Goal: Task Accomplishment & Management: Manage account settings

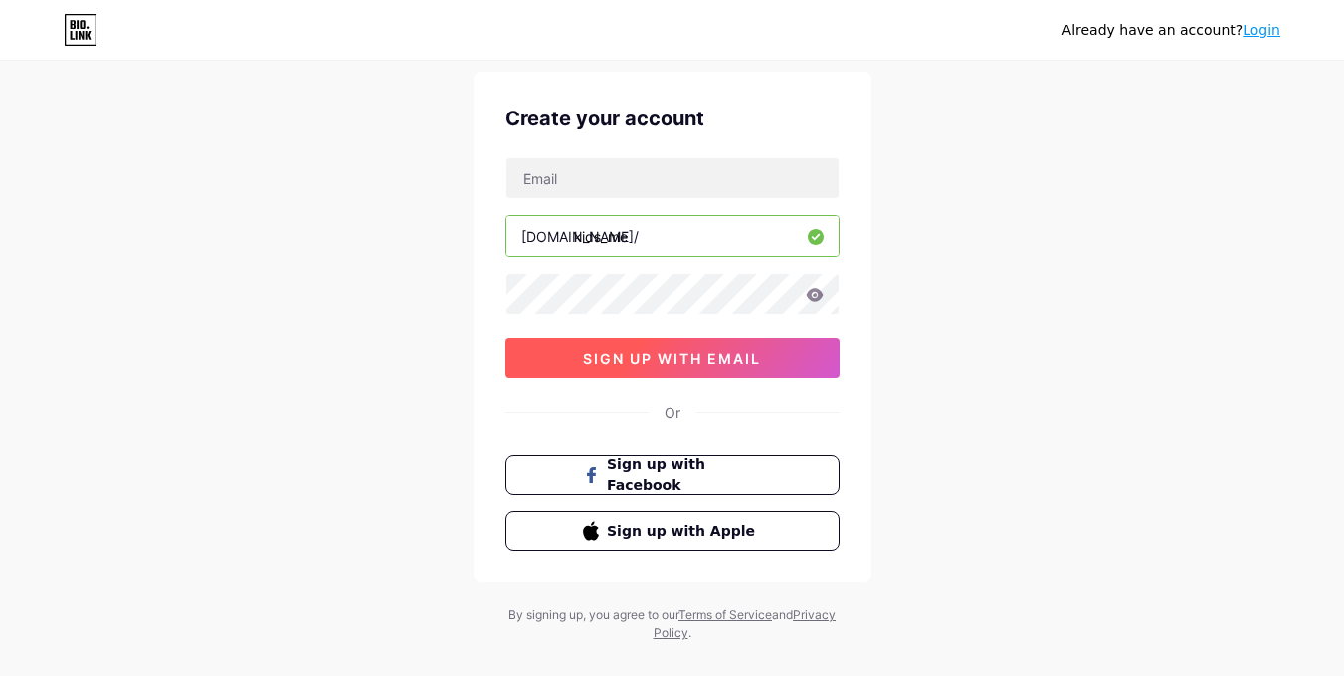
scroll to position [86, 0]
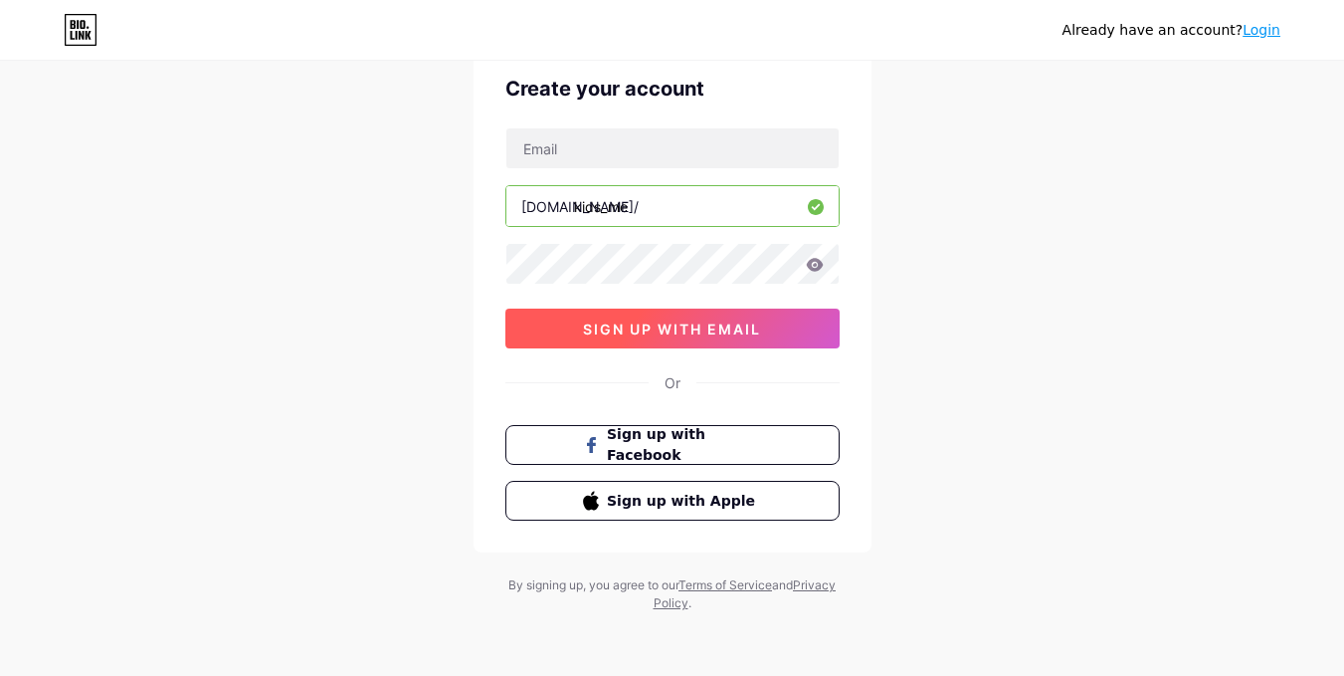
click at [690, 334] on span "sign up with email" at bounding box center [672, 328] width 178 height 17
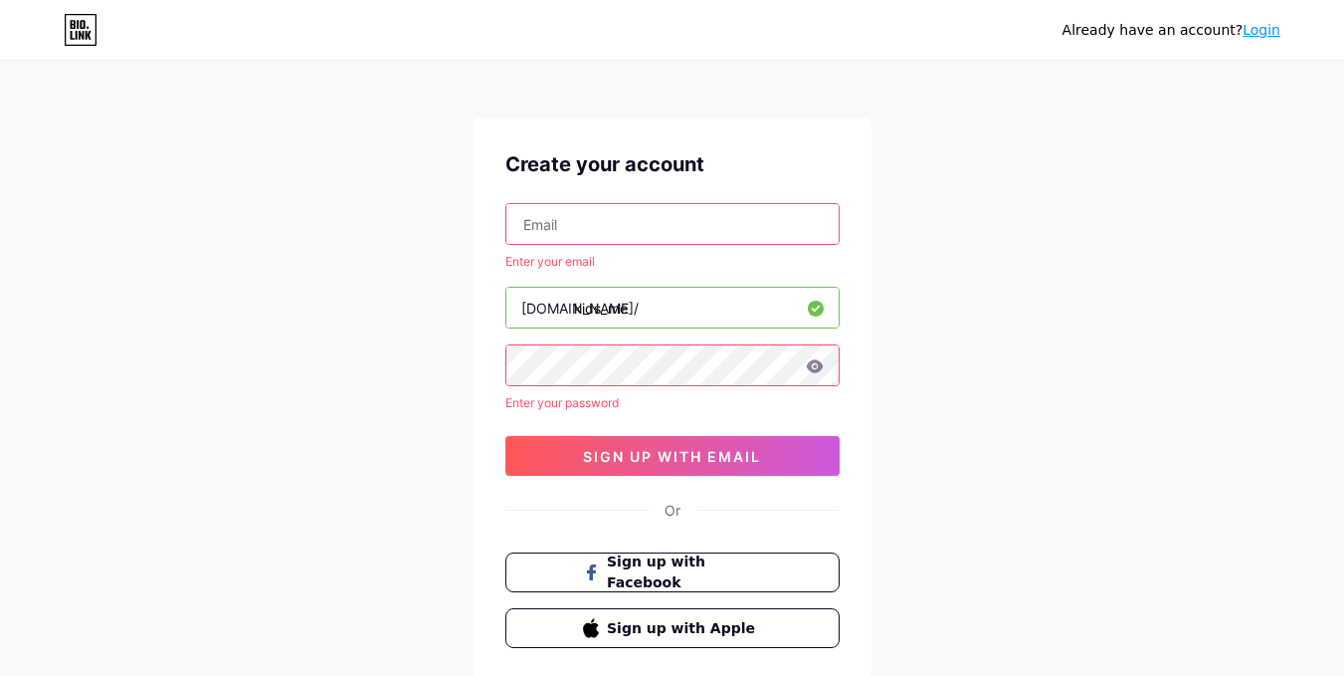
scroll to position [0, 0]
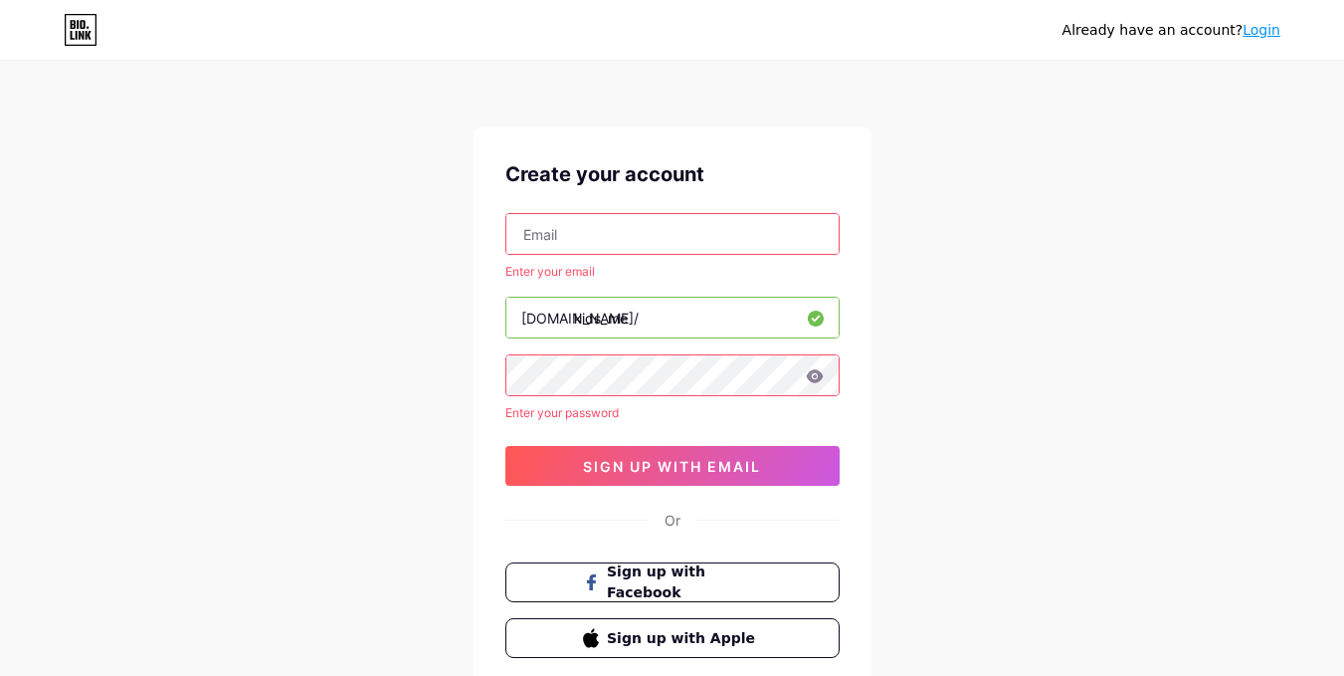
click at [582, 245] on input "text" at bounding box center [672, 234] width 332 height 40
type input "[PERSON_NAME][EMAIL_ADDRESS][DOMAIN_NAME]"
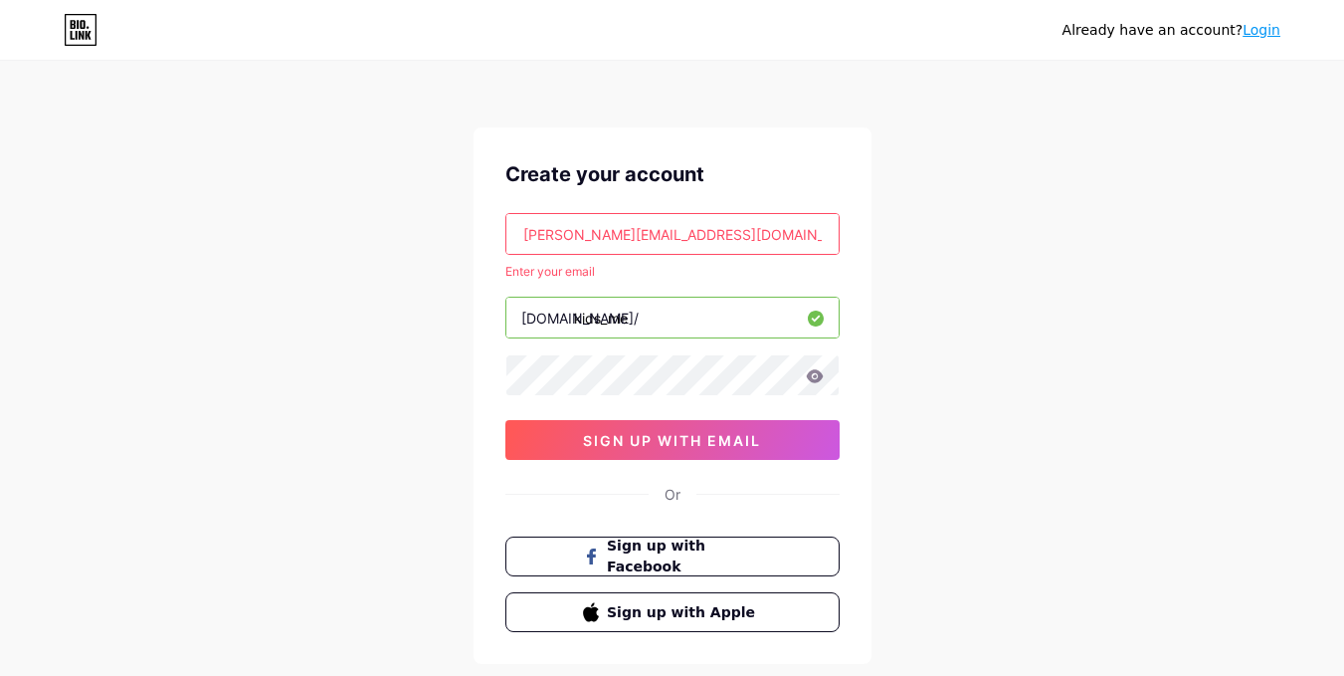
click at [822, 375] on icon at bounding box center [814, 375] width 17 height 13
click at [479, 360] on div "Create your account [PERSON_NAME][EMAIL_ADDRESS][DOMAIN_NAME] Enter your email …" at bounding box center [673, 395] width 398 height 536
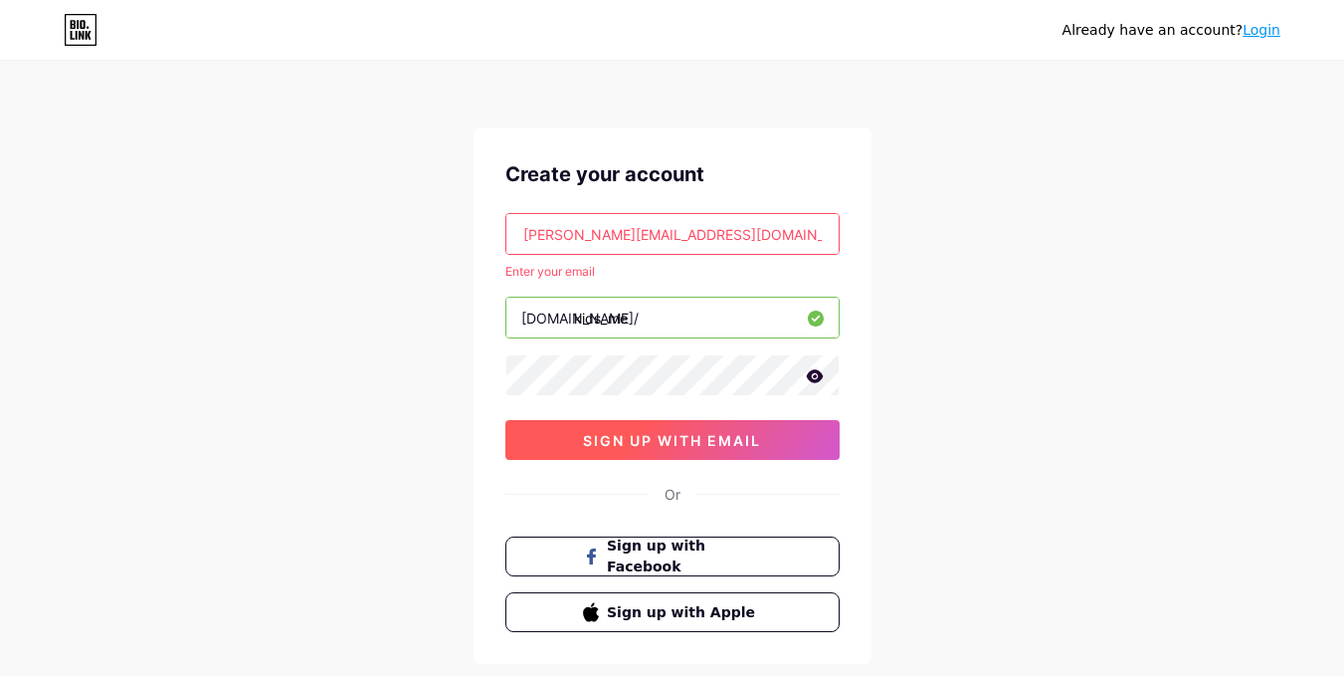
click at [665, 439] on span "sign up with email" at bounding box center [672, 440] width 178 height 17
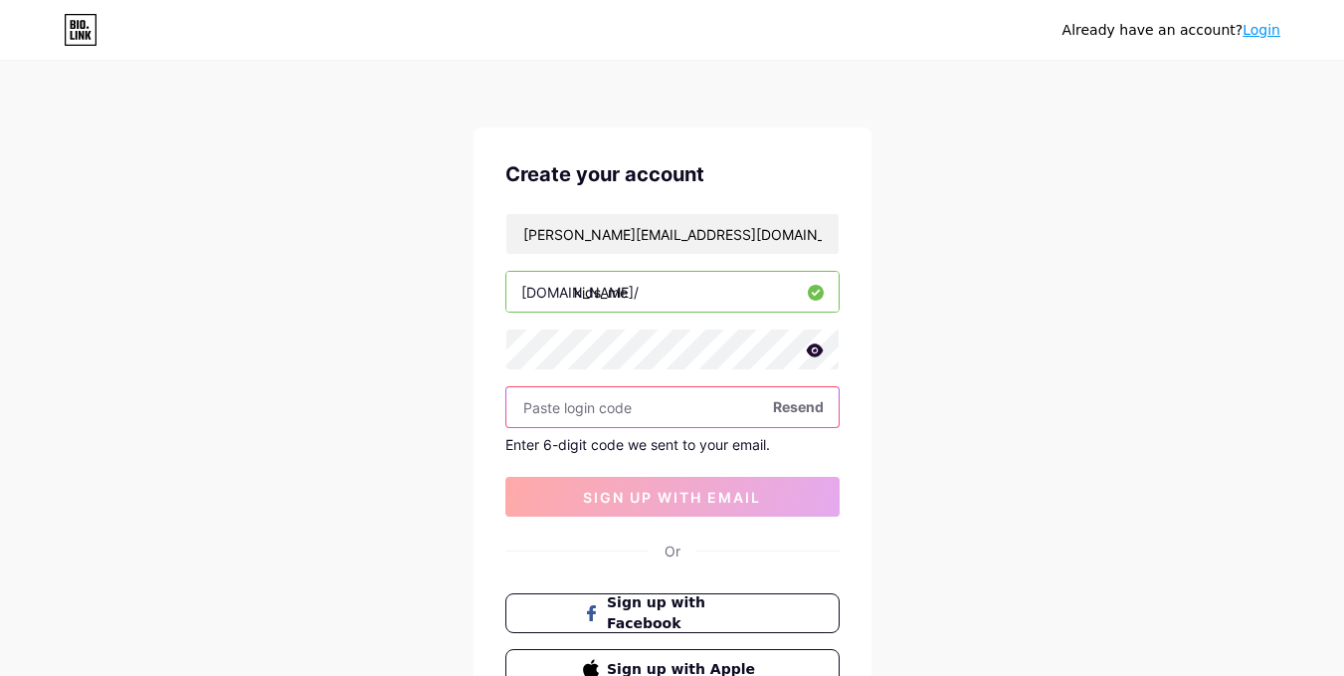
paste input "190529"
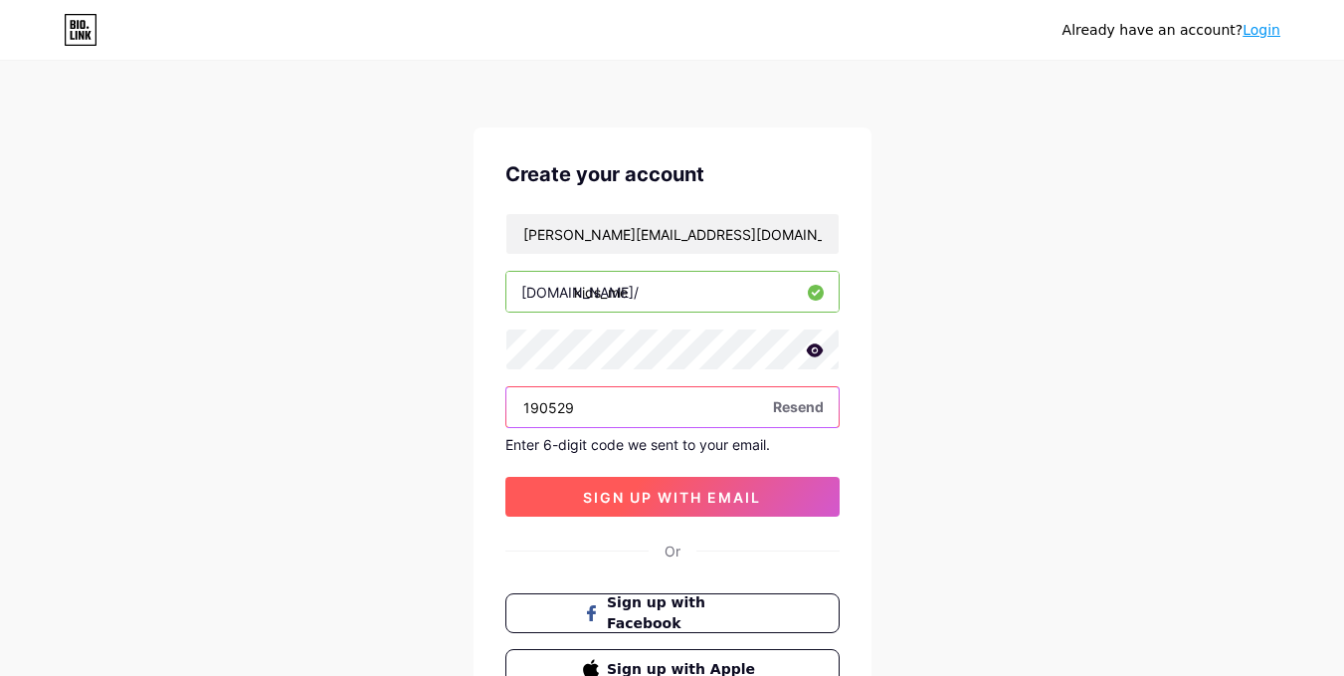
type input "190529"
click at [649, 495] on span "sign up with email" at bounding box center [672, 497] width 178 height 17
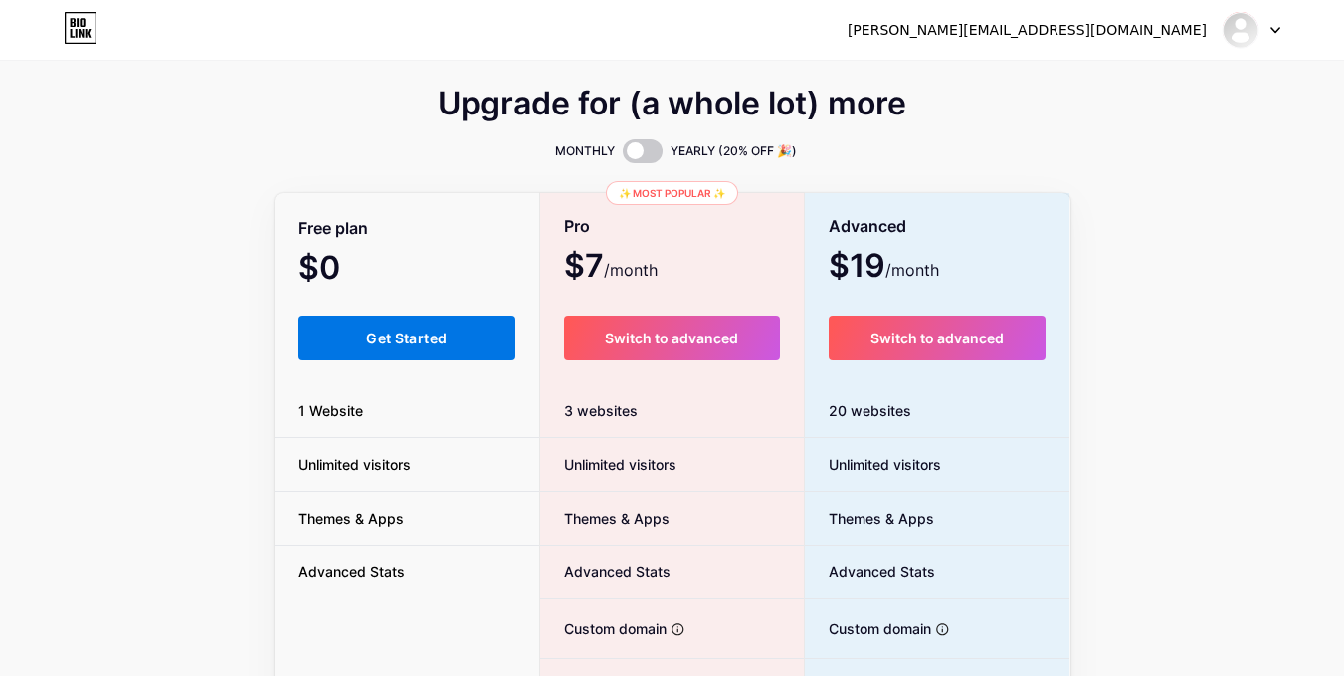
click at [389, 341] on span "Get Started" at bounding box center [406, 337] width 81 height 17
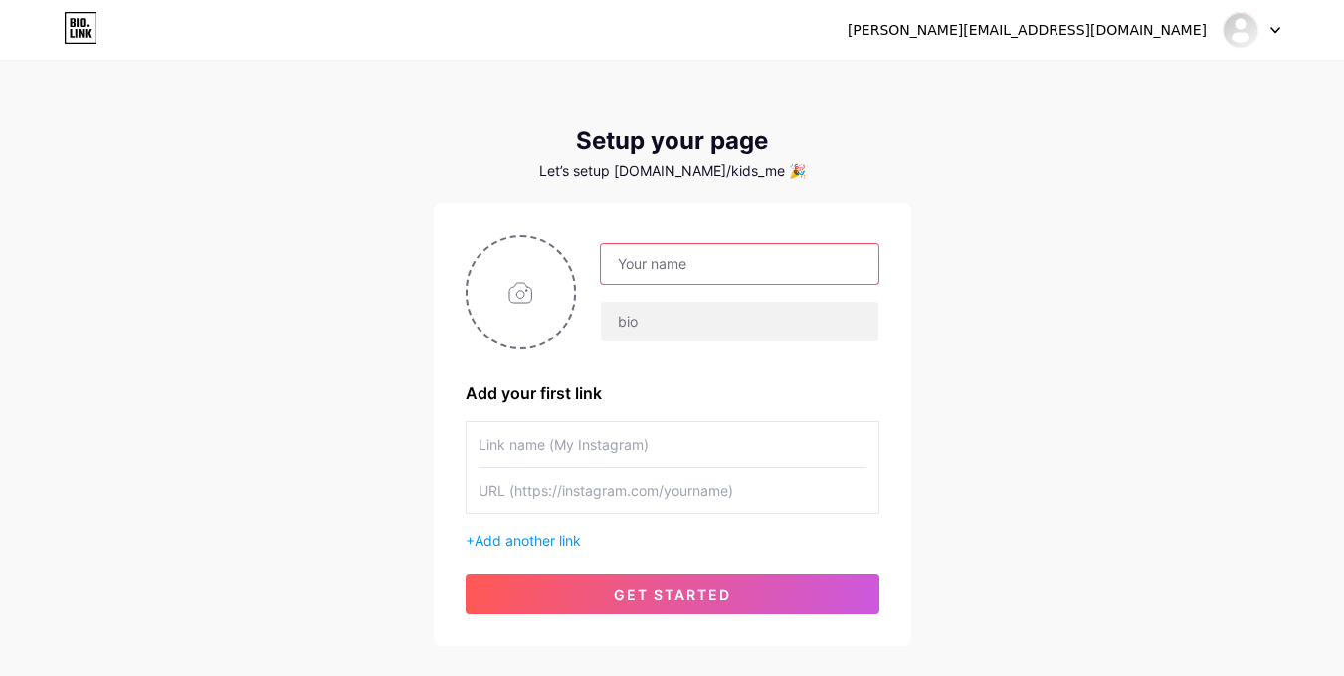
click at [672, 276] on input "text" at bounding box center [739, 264] width 277 height 40
type input "kidsme"
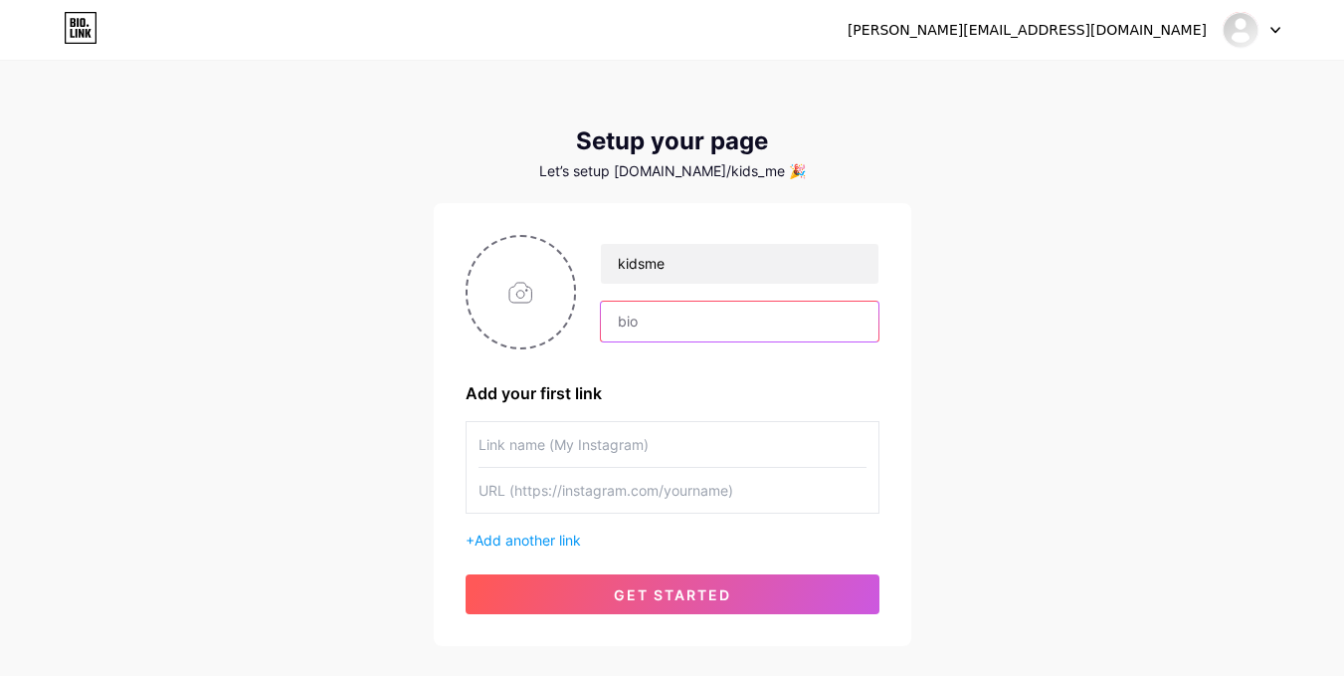
click at [670, 319] on input "text" at bounding box center [739, 321] width 277 height 40
click at [630, 450] on input "text" at bounding box center [673, 444] width 388 height 45
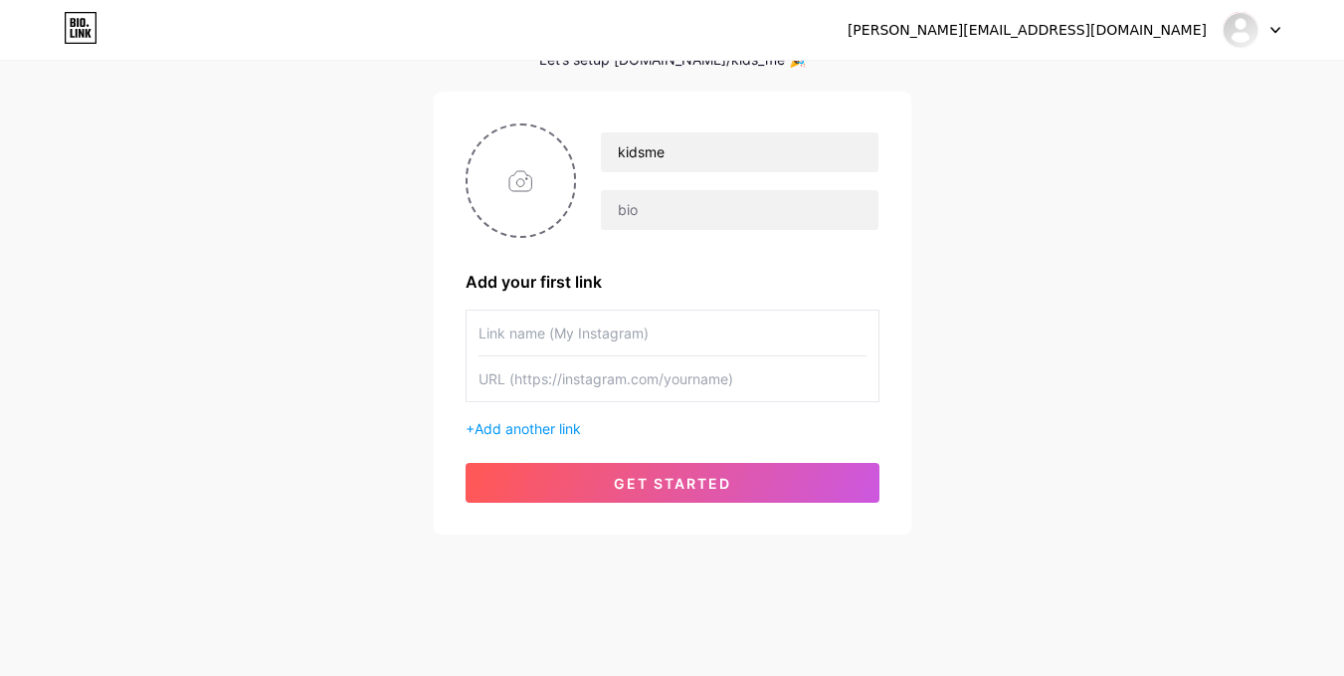
scroll to position [113, 0]
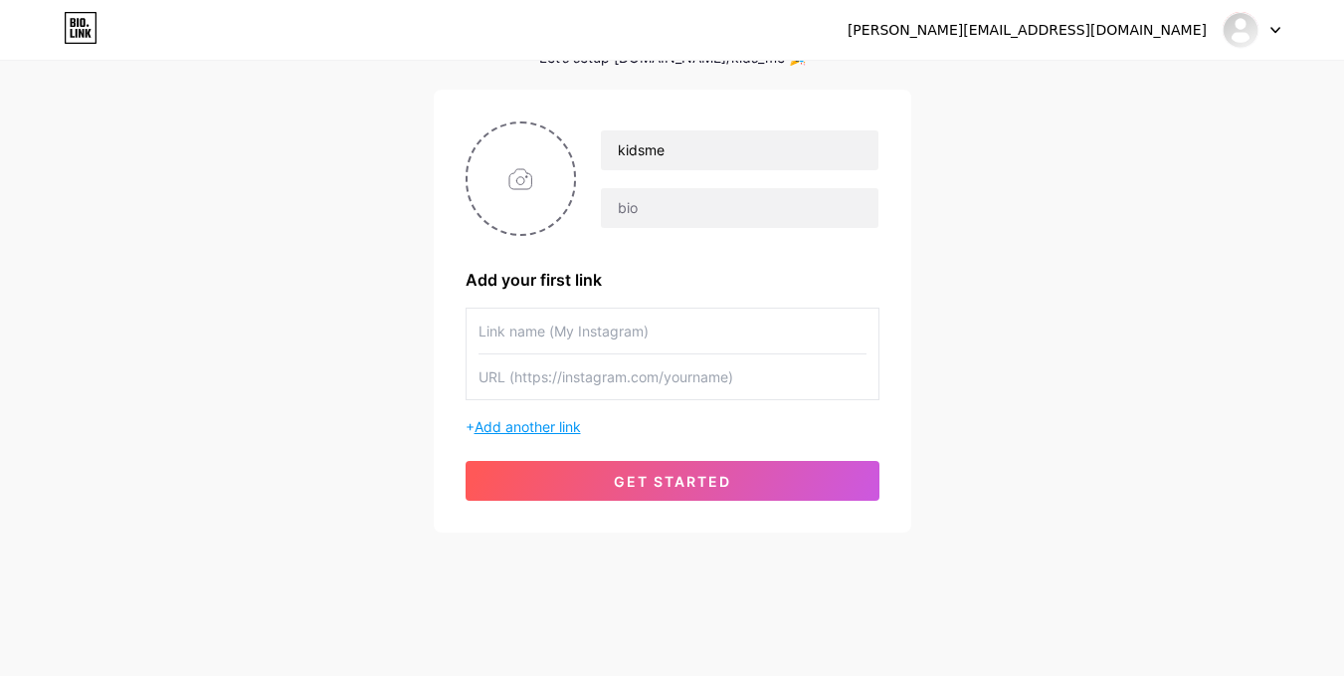
click at [552, 430] on span "Add another link" at bounding box center [528, 426] width 106 height 17
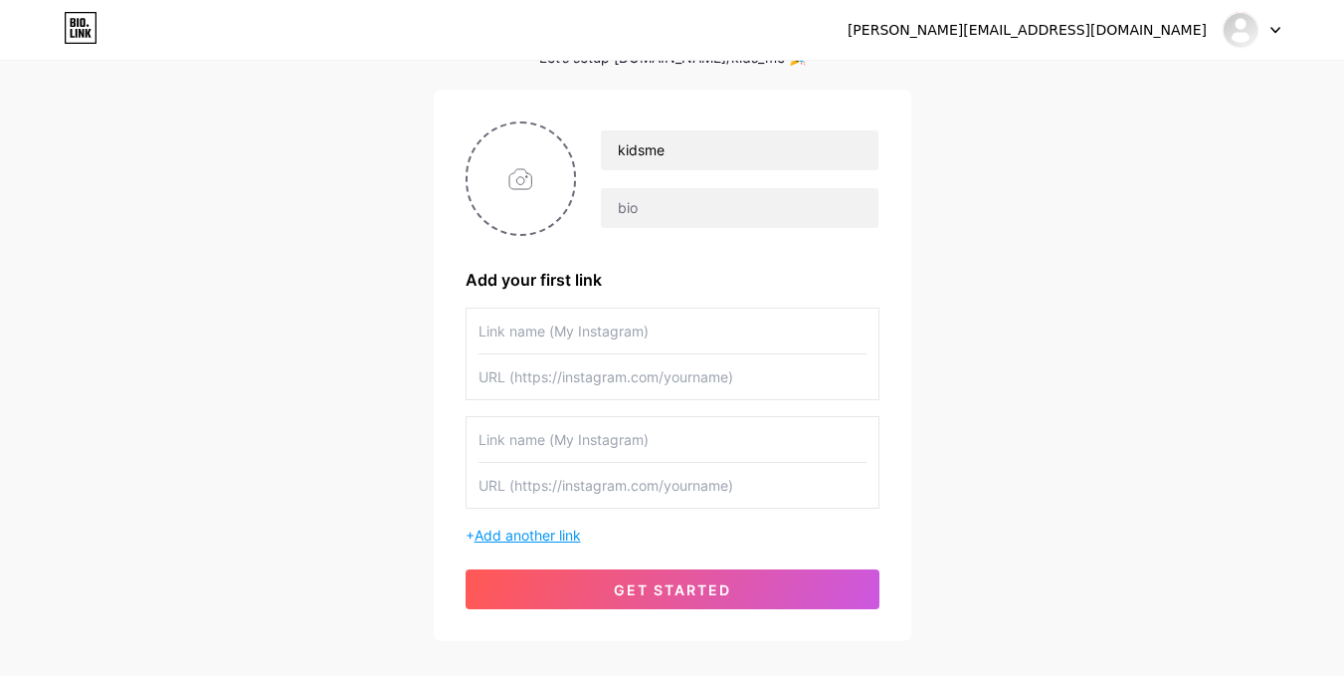
click at [543, 539] on span "Add another link" at bounding box center [528, 534] width 106 height 17
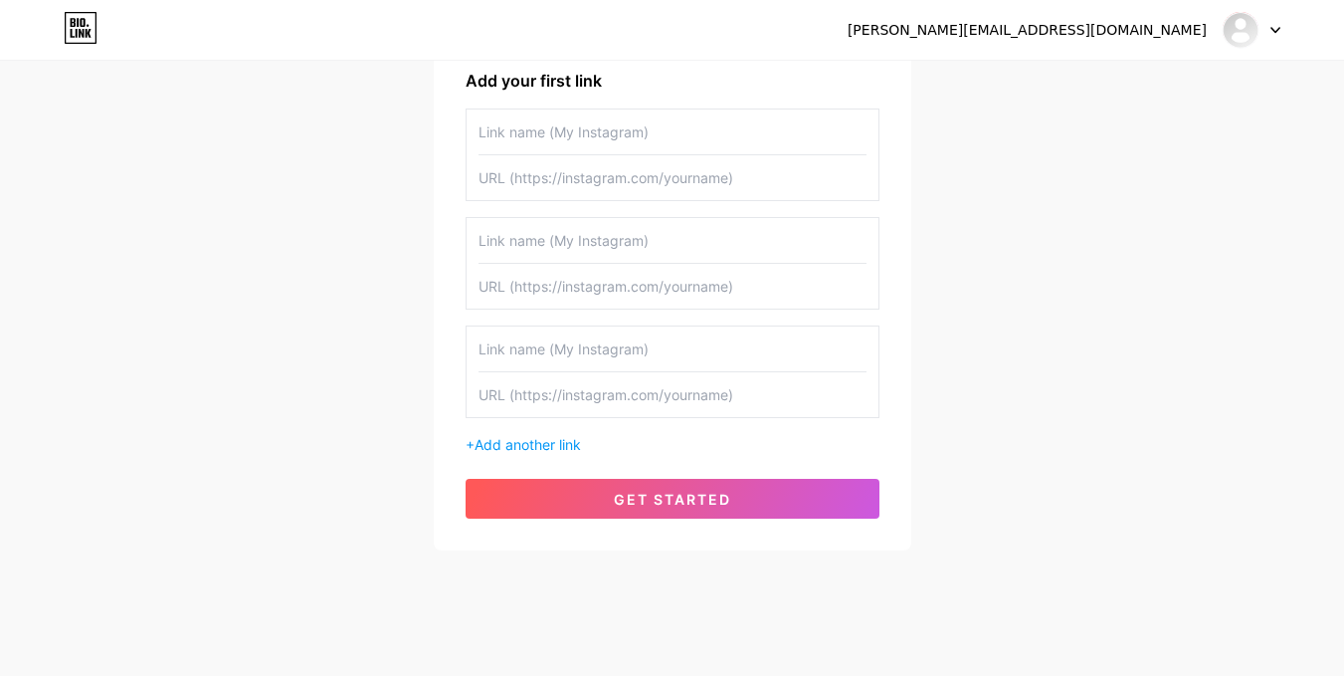
scroll to position [213, 0]
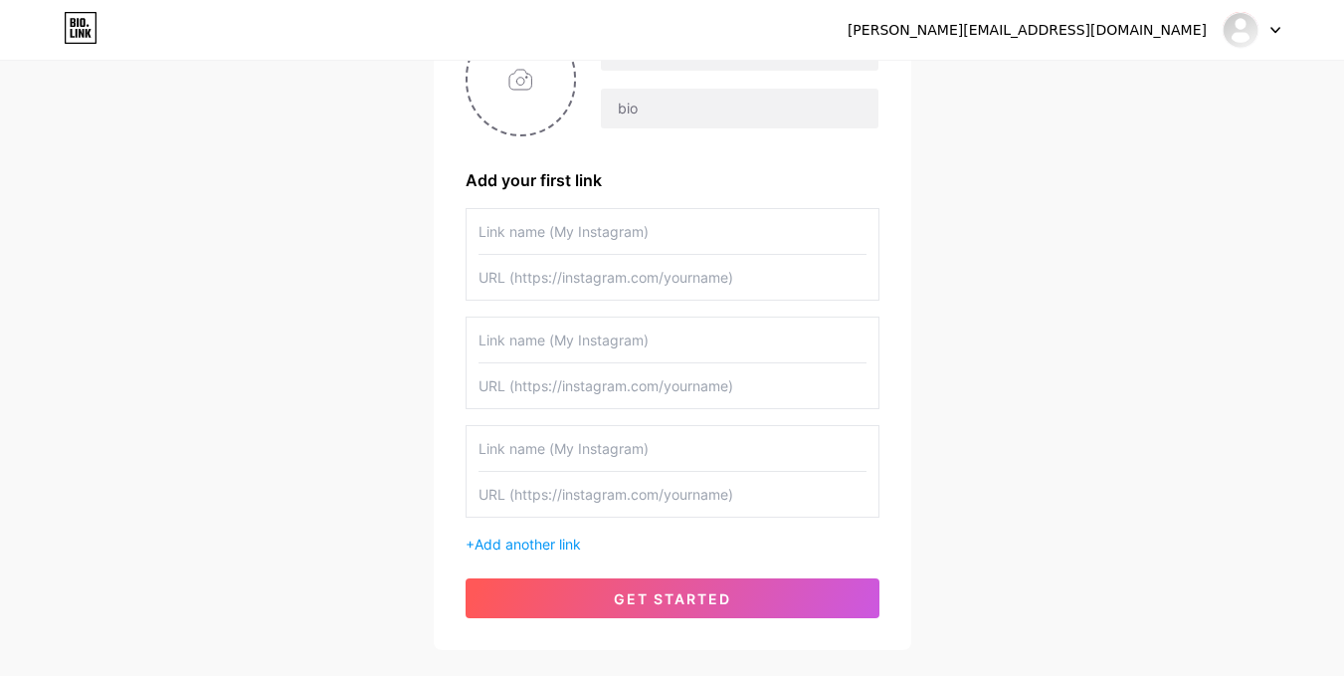
click at [507, 218] on input "text" at bounding box center [673, 231] width 388 height 45
type input "shopee"
click at [537, 279] on input "text" at bounding box center [673, 277] width 388 height 45
paste input "[URL][DOMAIN_NAME]"
type input "[URL][DOMAIN_NAME]"
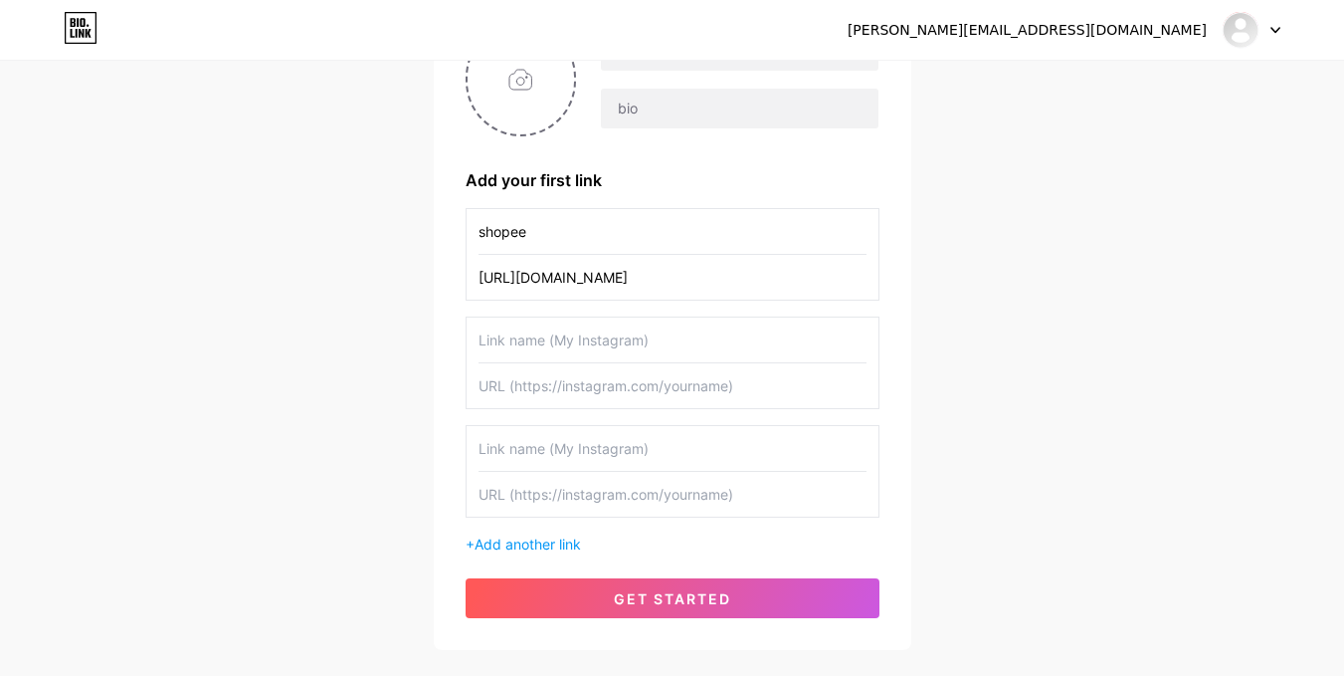
click at [509, 345] on input "text" at bounding box center [673, 339] width 388 height 45
type input "Lazada"
click at [504, 382] on input "text" at bounding box center [673, 385] width 388 height 45
paste input "[URL][DOMAIN_NAME]"
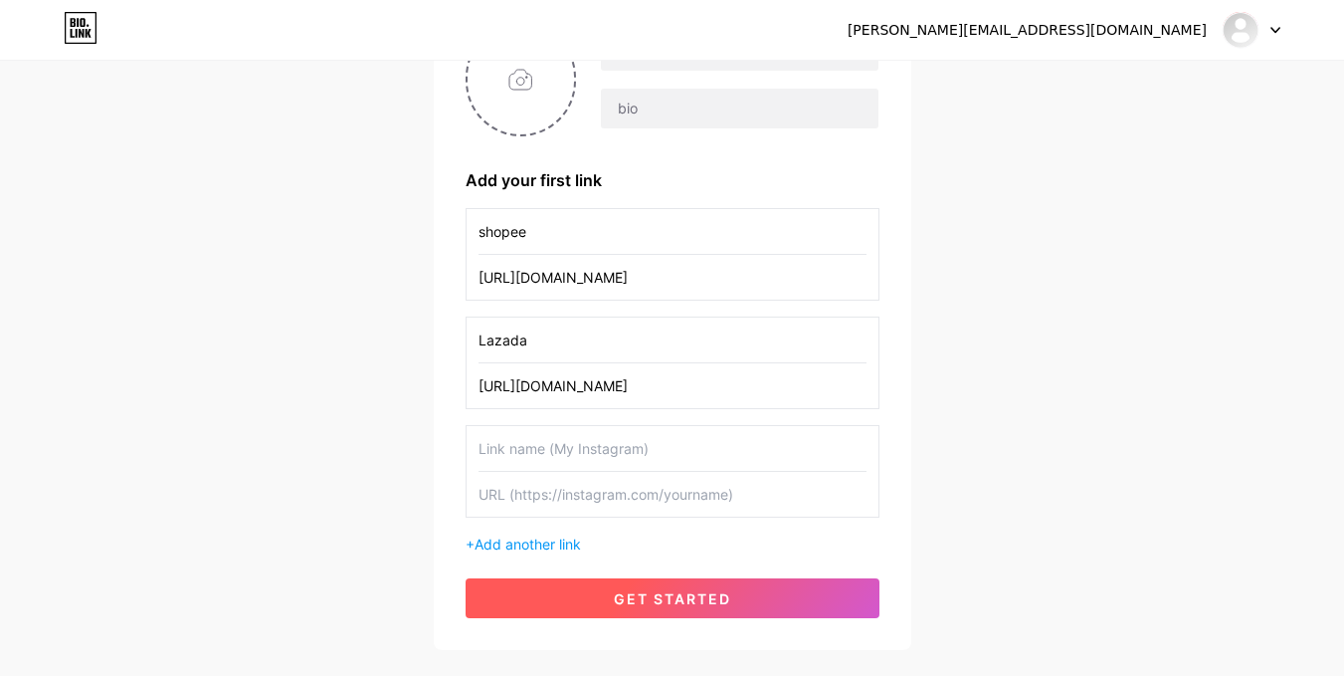
type input "[URL][DOMAIN_NAME]"
click at [603, 602] on button "get started" at bounding box center [673, 598] width 414 height 40
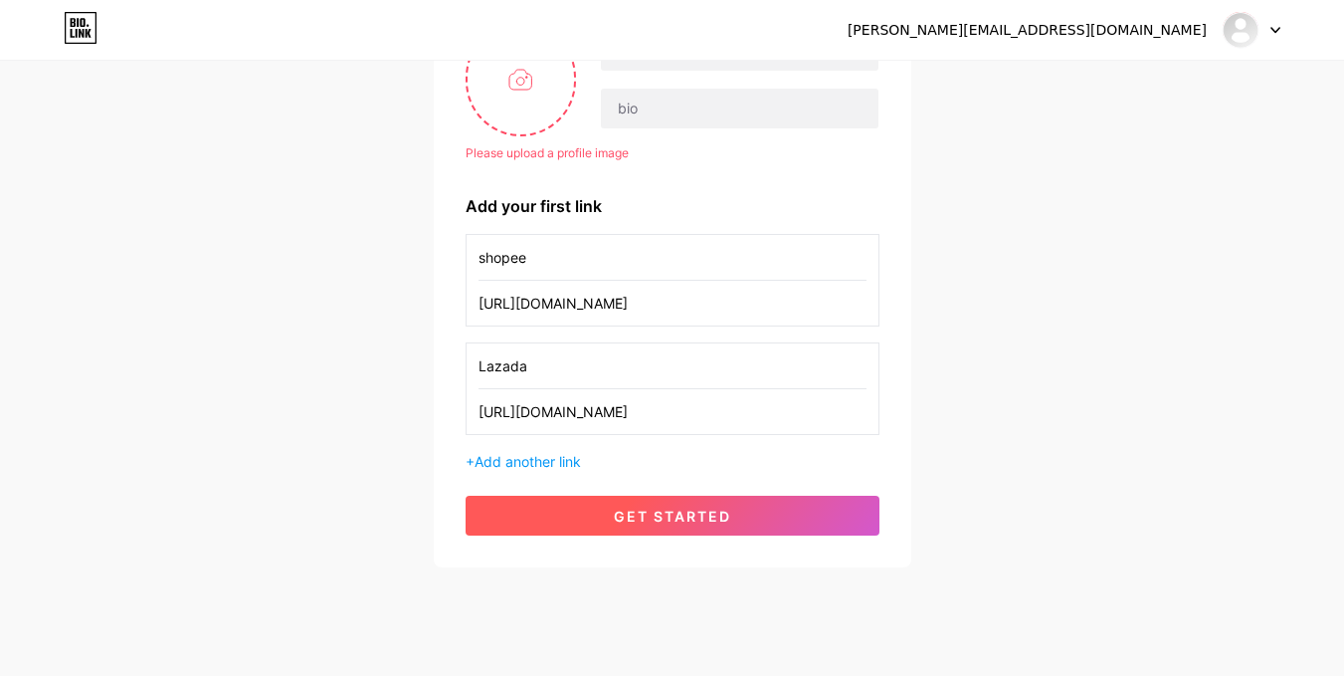
scroll to position [113, 0]
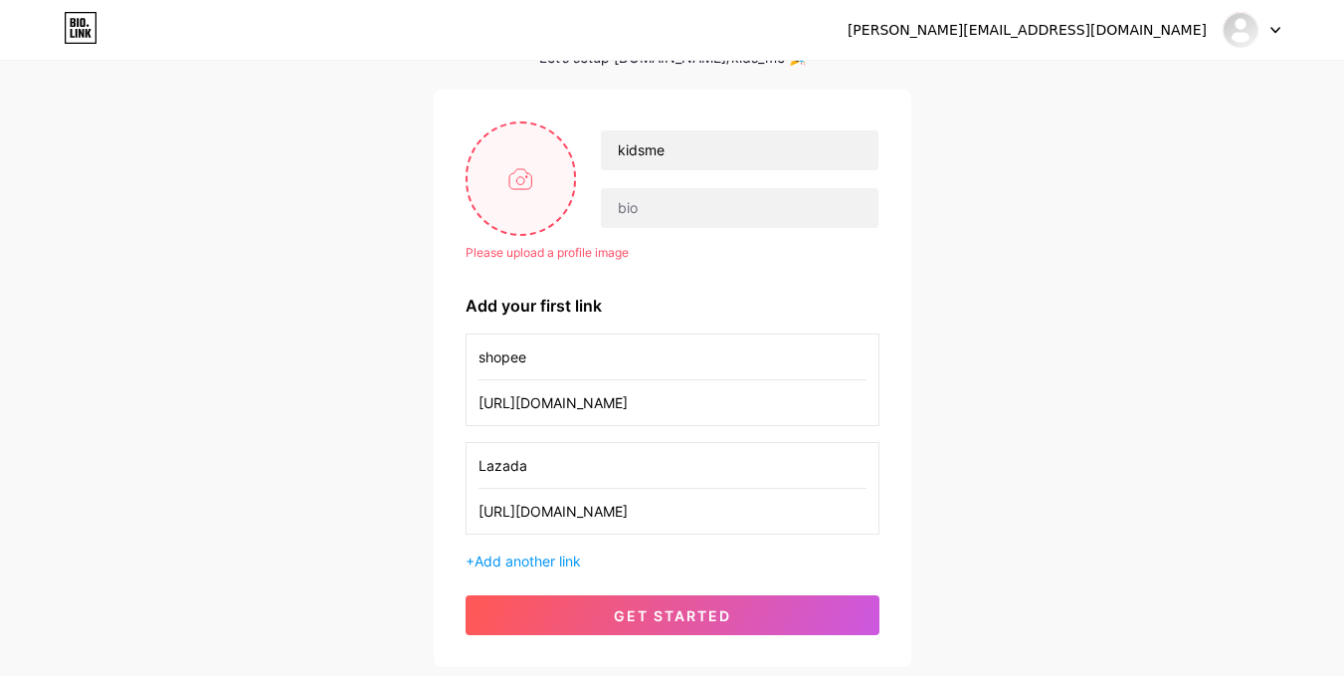
click at [489, 171] on input "file" at bounding box center [521, 178] width 107 height 110
type input "C:\fakepath\tes.png"
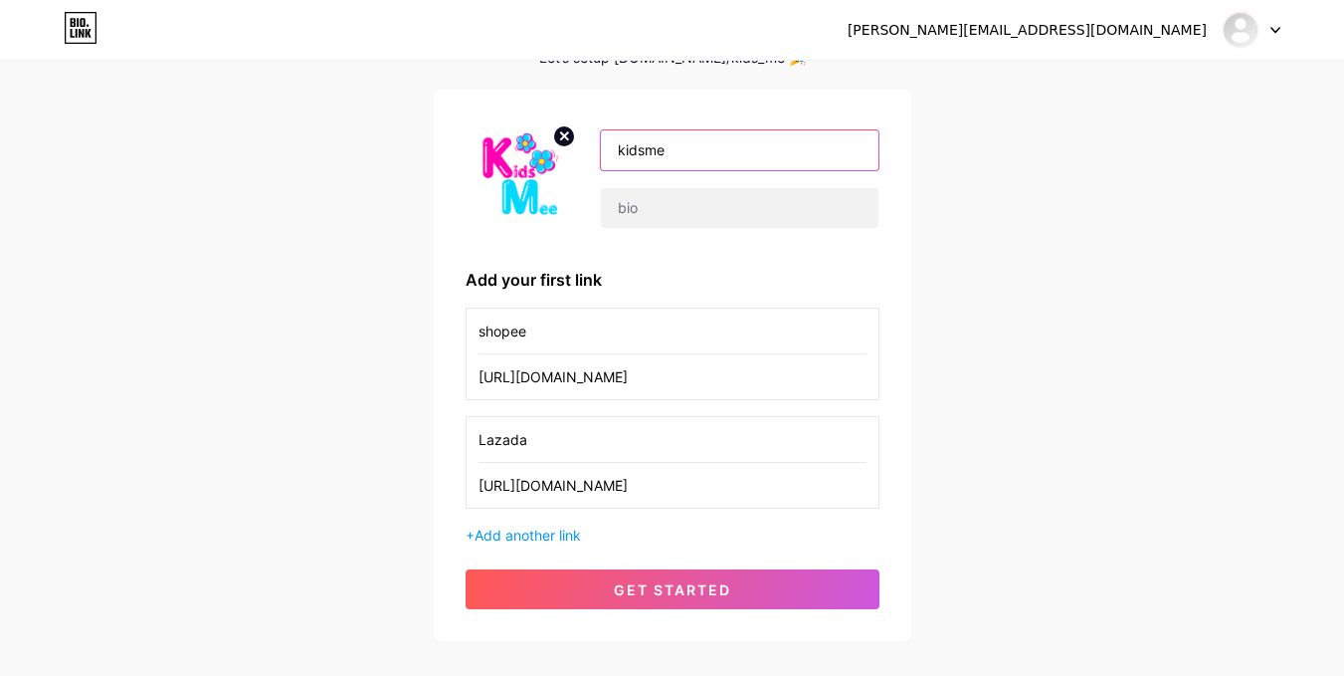
click at [695, 155] on input "kidsme" at bounding box center [739, 150] width 277 height 40
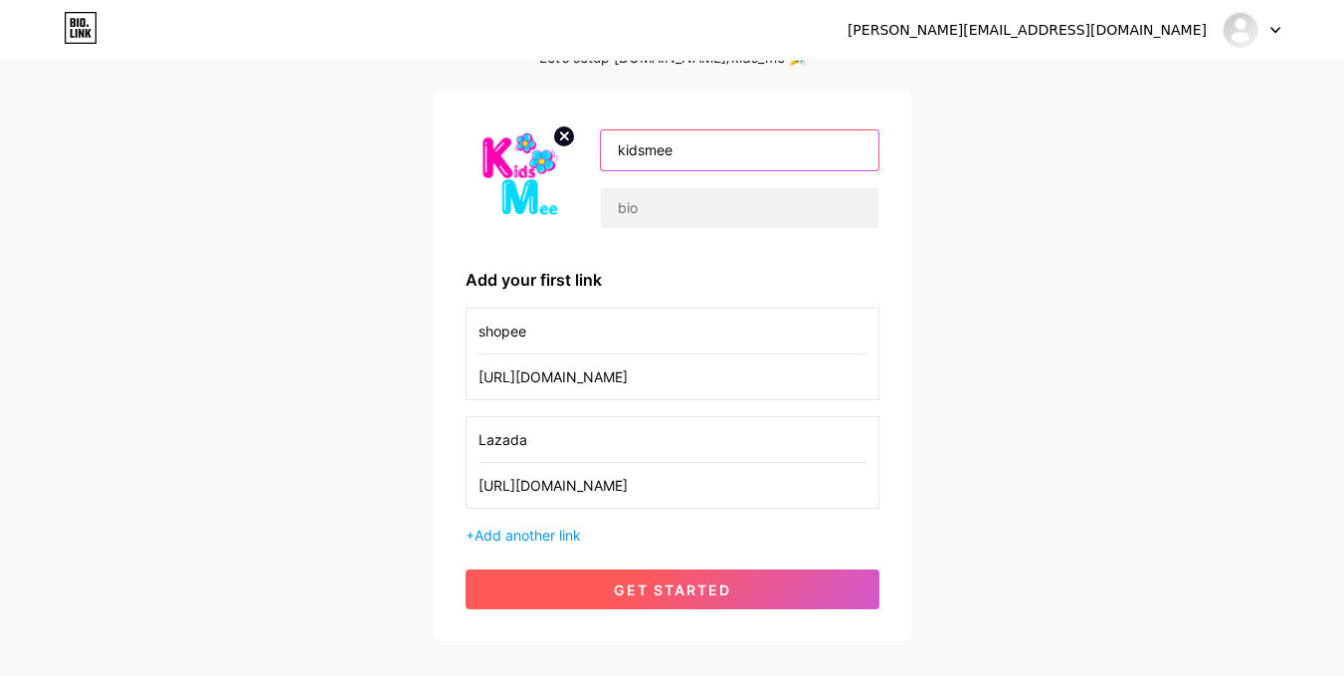
type input "kidsmee"
click at [665, 590] on span "get started" at bounding box center [672, 589] width 117 height 17
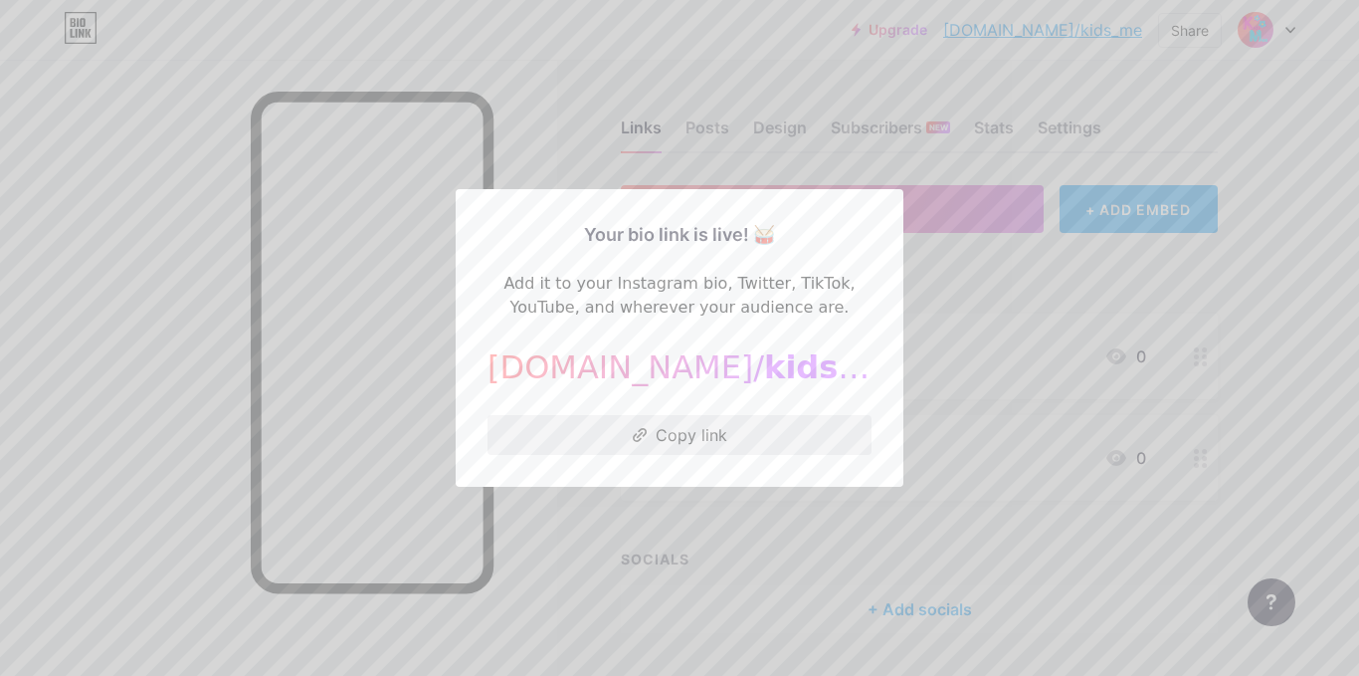
click at [694, 434] on button "Copy link" at bounding box center [680, 435] width 384 height 40
click at [949, 163] on div at bounding box center [679, 338] width 1359 height 676
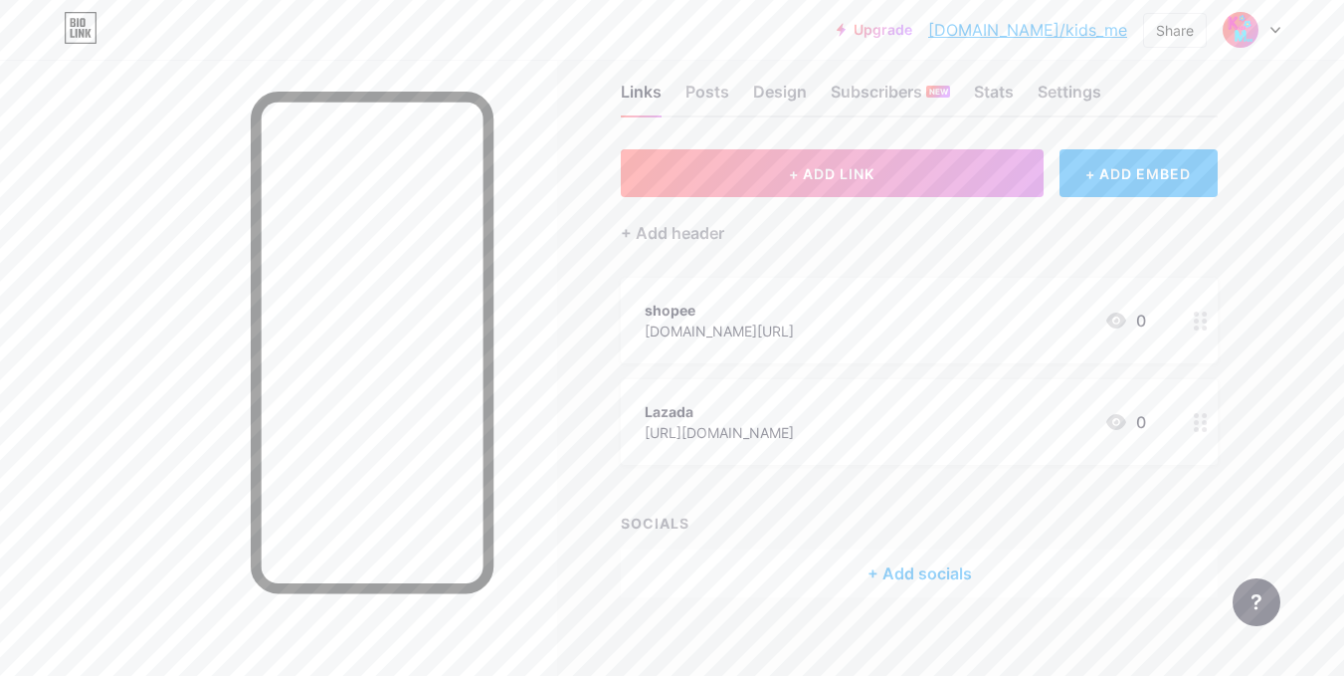
scroll to position [56, 0]
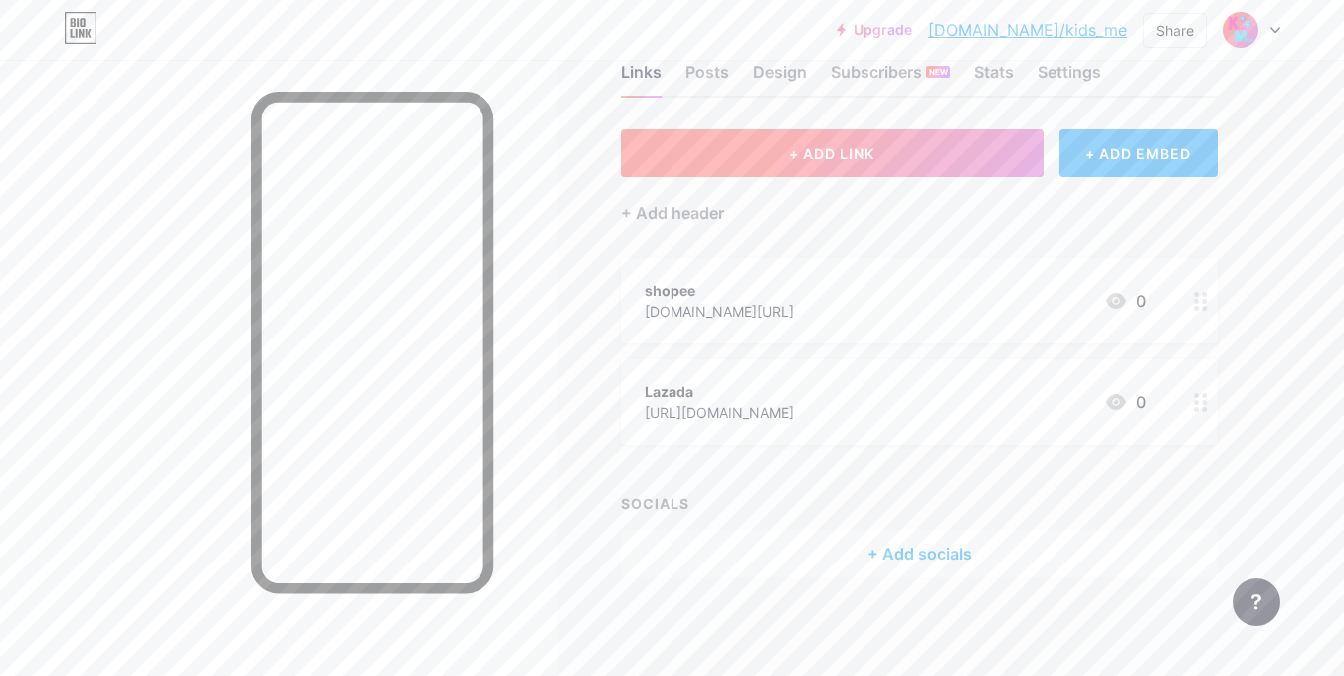
click at [867, 148] on span "+ ADD LINK" at bounding box center [832, 153] width 86 height 17
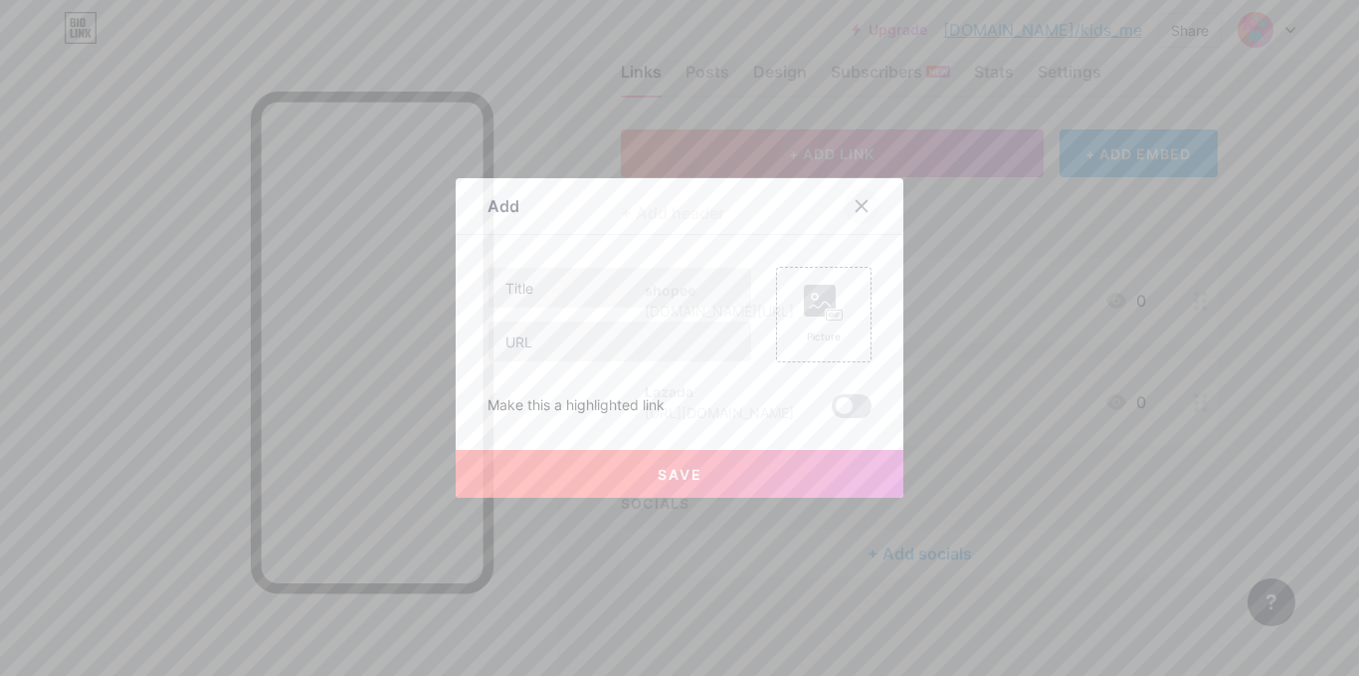
click at [854, 208] on icon at bounding box center [862, 206] width 16 height 16
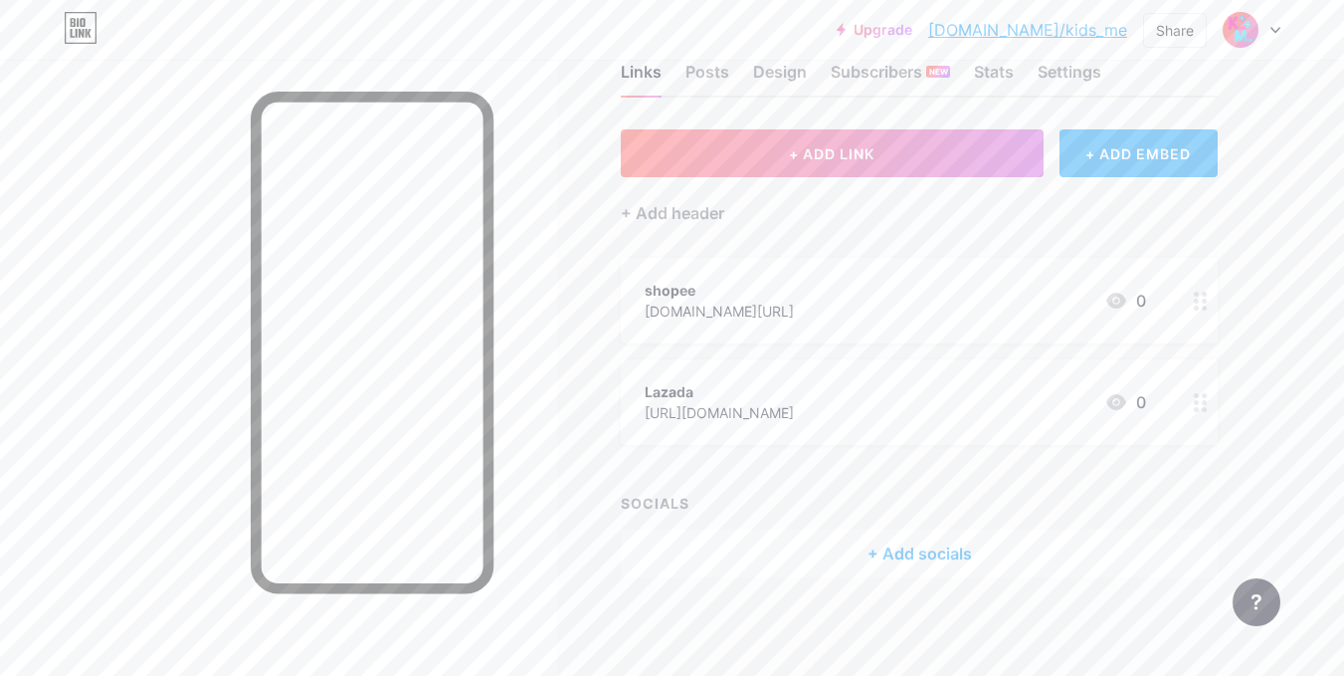
click at [1211, 311] on div at bounding box center [1201, 301] width 34 height 86
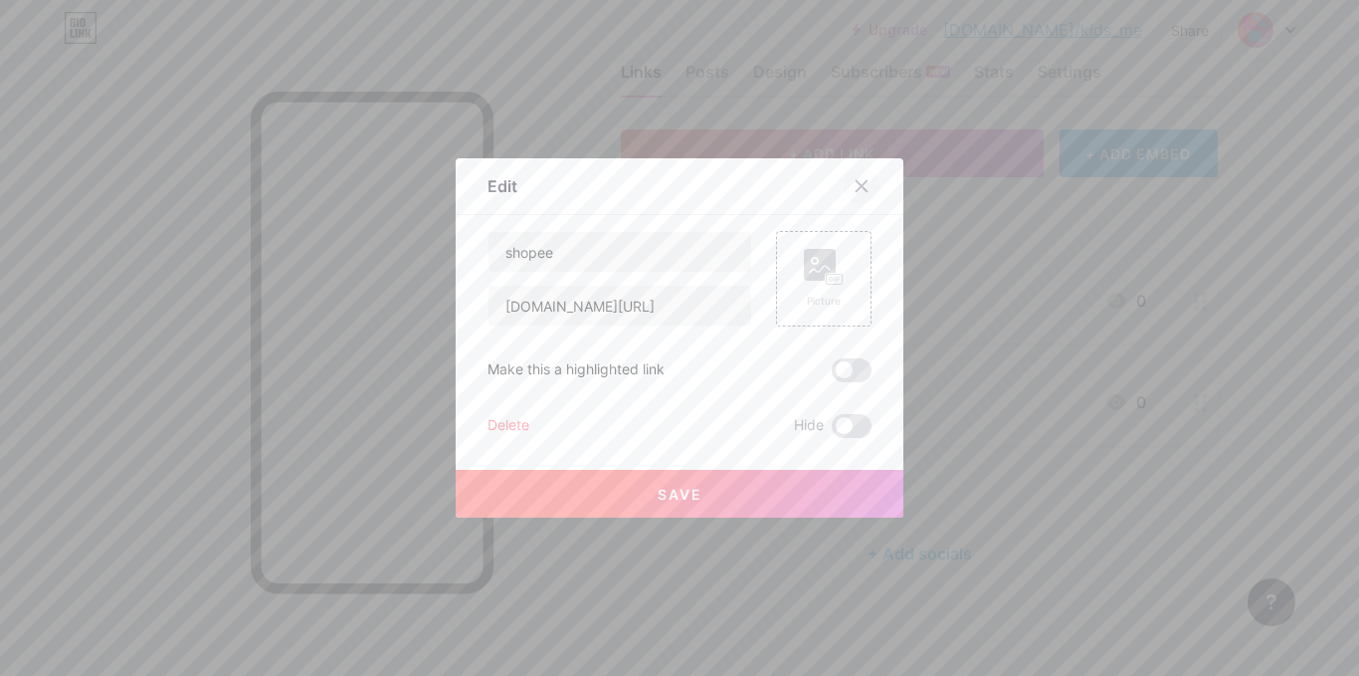
click at [856, 182] on icon at bounding box center [862, 186] width 16 height 16
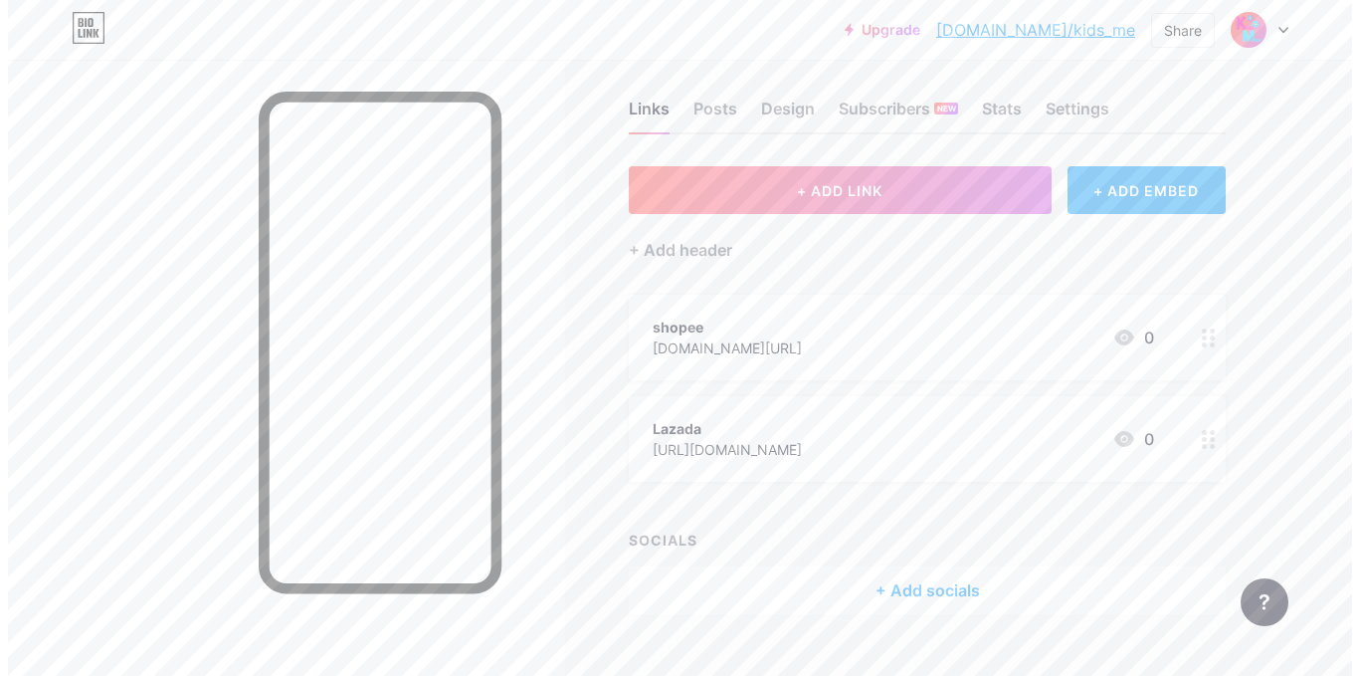
scroll to position [0, 0]
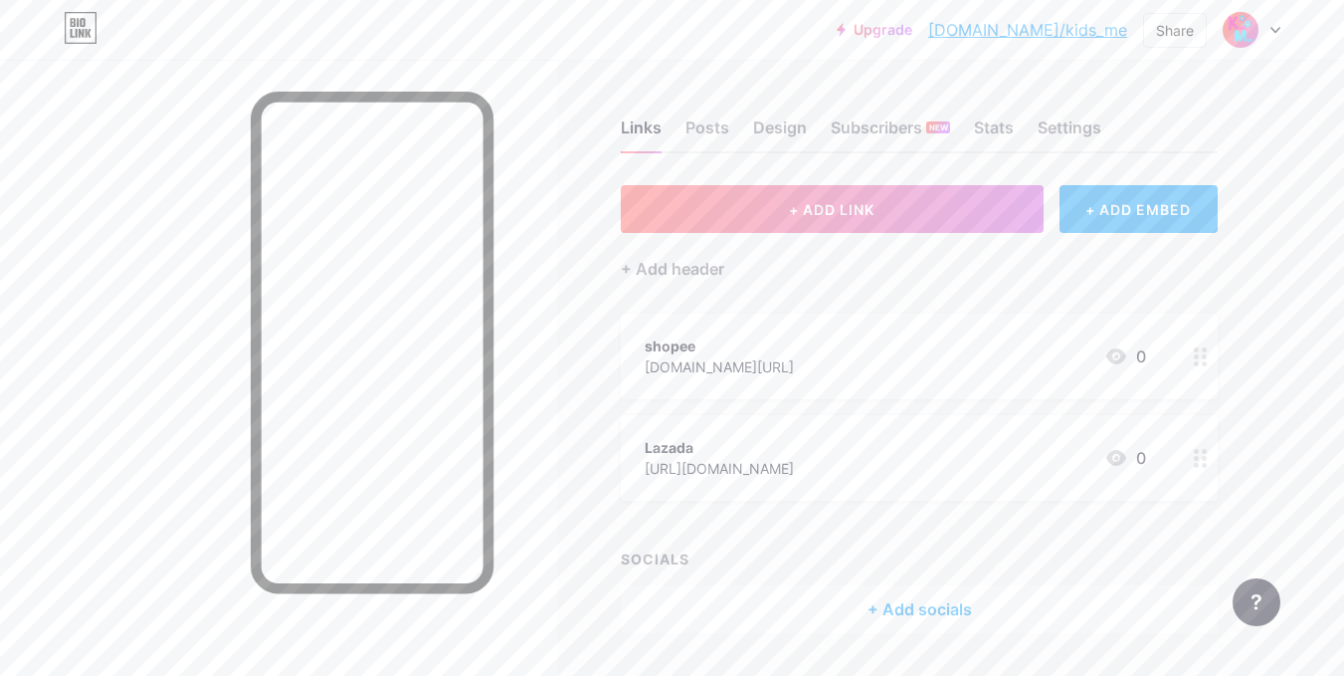
click at [929, 234] on div "+ Add header" at bounding box center [919, 257] width 597 height 49
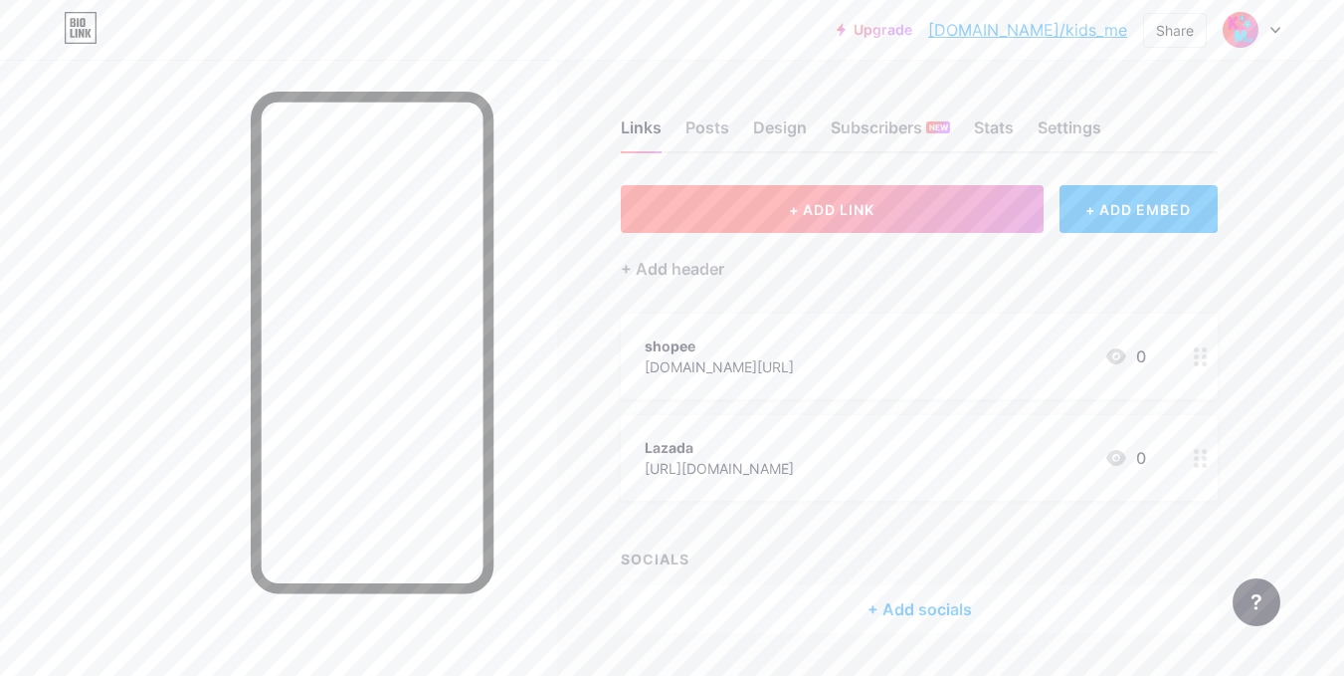
click at [911, 208] on button "+ ADD LINK" at bounding box center [832, 209] width 423 height 48
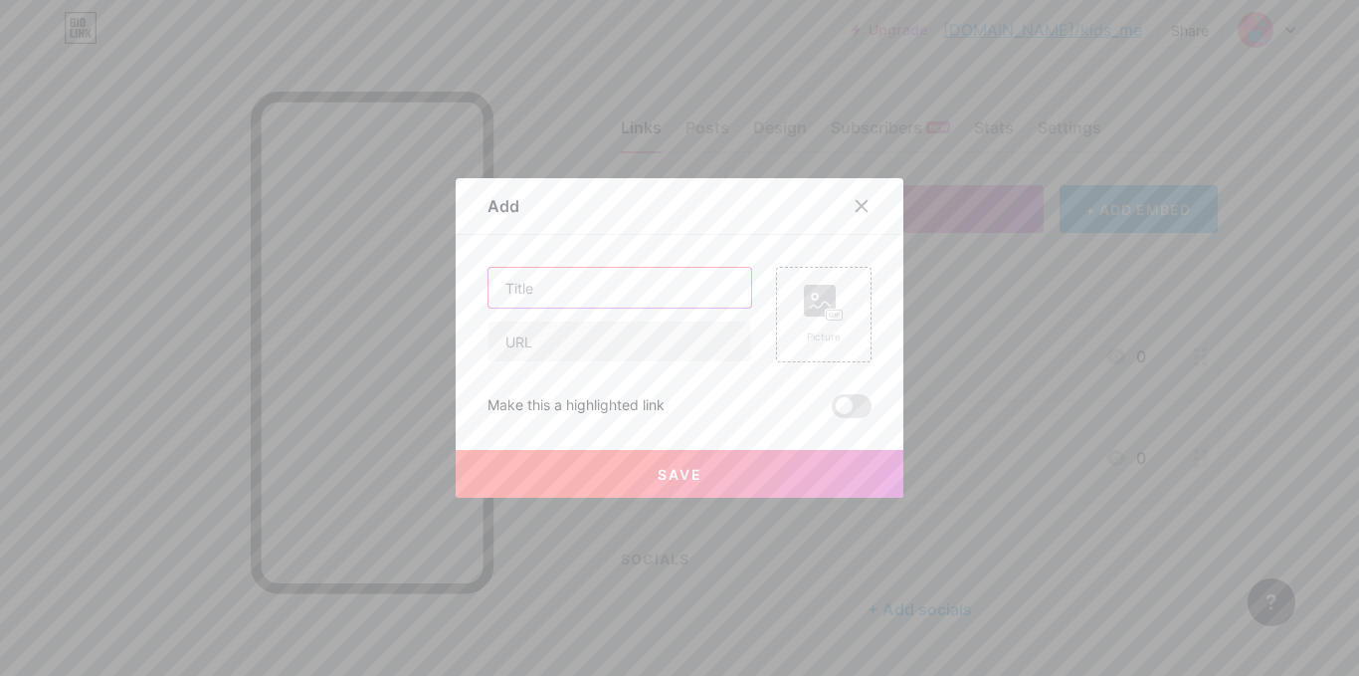
click at [593, 298] on input "text" at bounding box center [620, 288] width 263 height 40
type input "t"
type input "Tiktok"
click at [524, 351] on input "text" at bounding box center [620, 341] width 263 height 40
paste input "[URL][DOMAIN_NAME]"
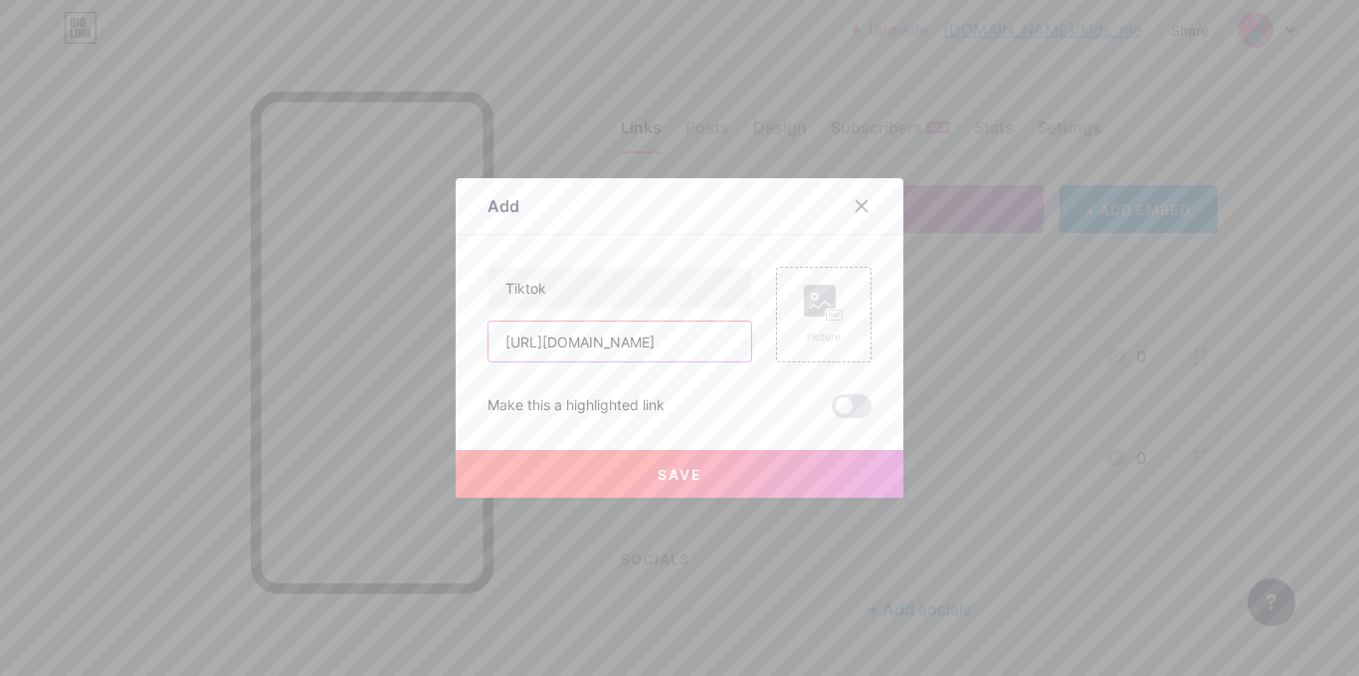
scroll to position [0, 185]
type input "[URL][DOMAIN_NAME]"
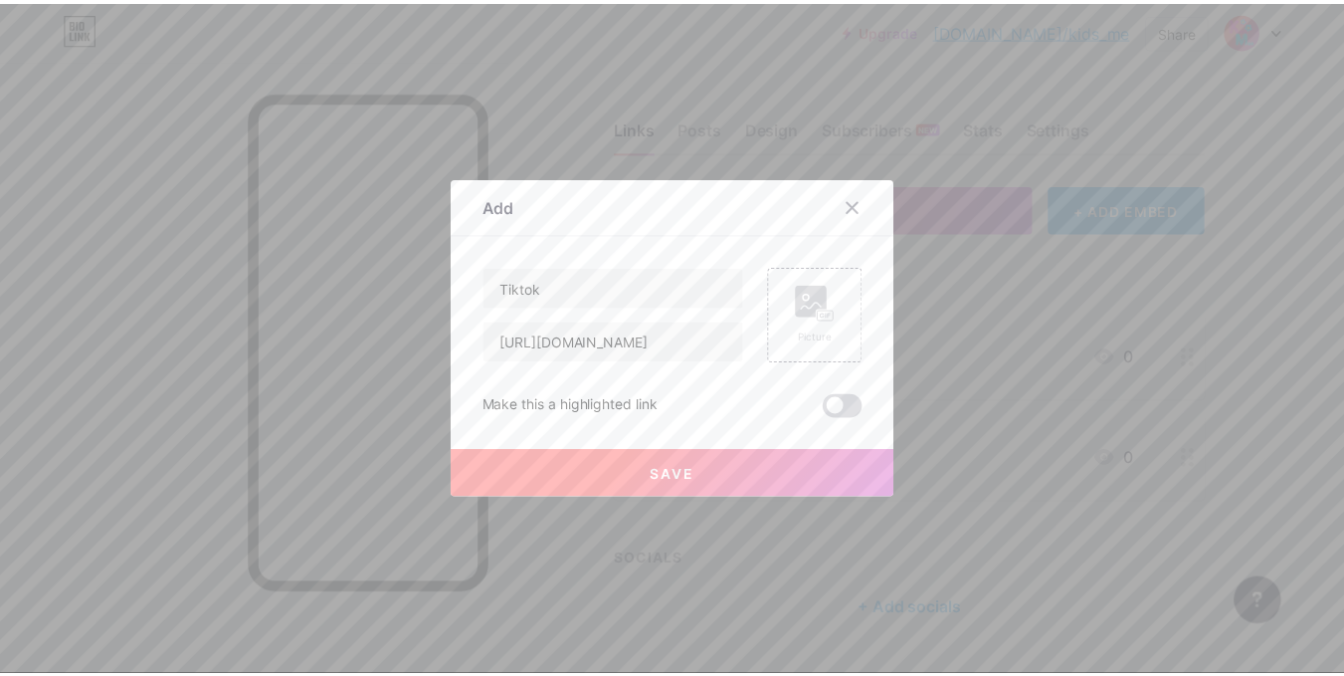
scroll to position [0, 0]
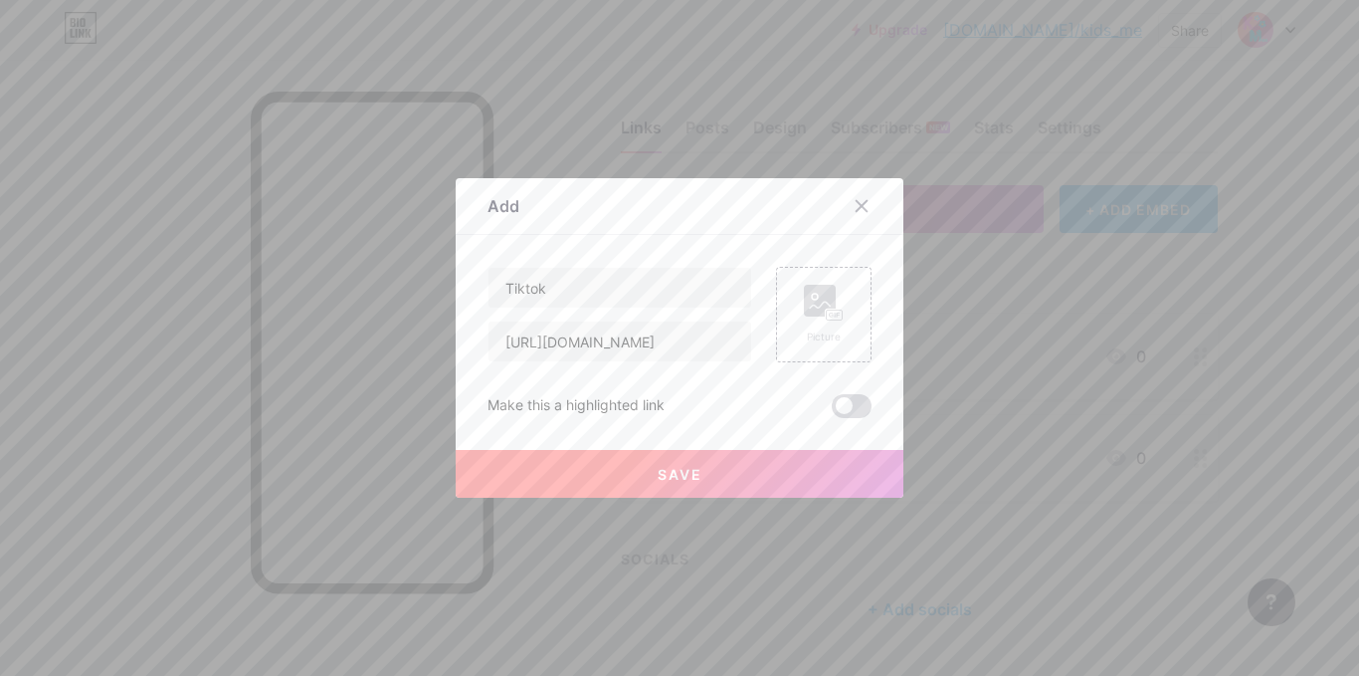
click at [840, 413] on span at bounding box center [852, 406] width 40 height 24
click at [832, 411] on input "checkbox" at bounding box center [832, 411] width 0 height 0
click at [723, 482] on button "Save" at bounding box center [680, 474] width 448 height 48
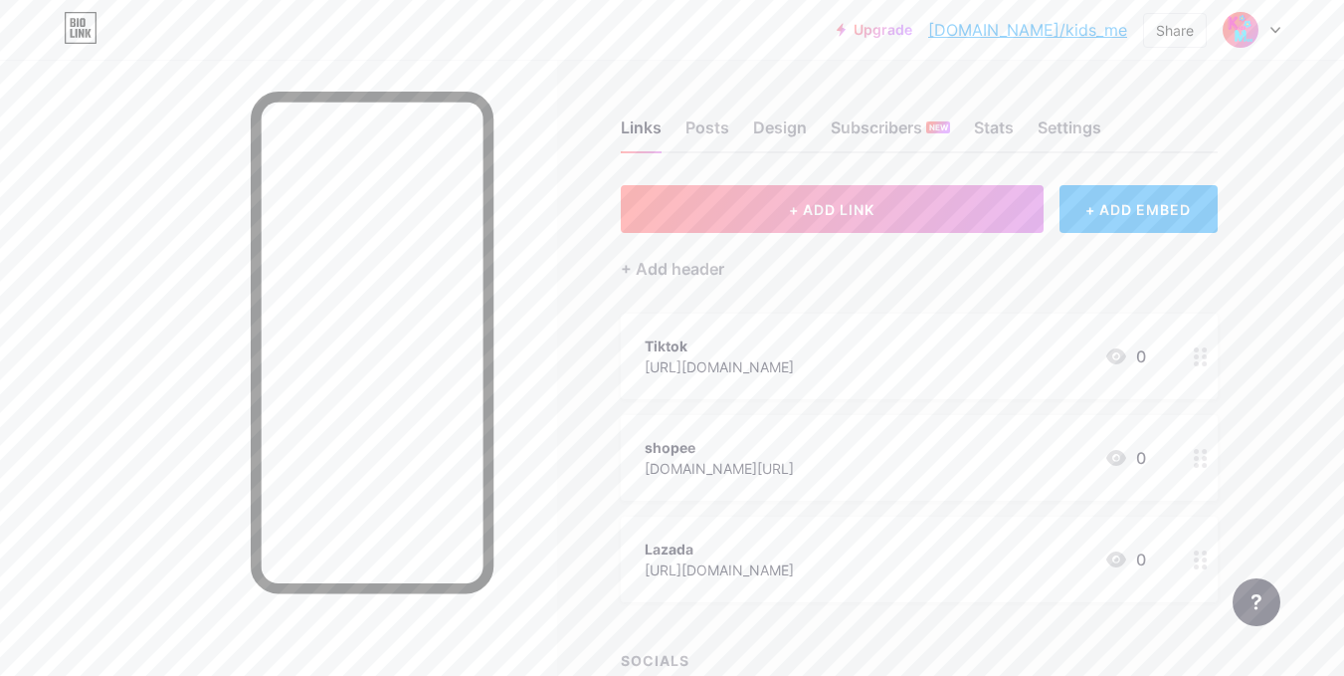
click at [1097, 29] on link "[DOMAIN_NAME]/kids_me" at bounding box center [1027, 30] width 199 height 24
click at [1198, 454] on icon at bounding box center [1201, 458] width 14 height 19
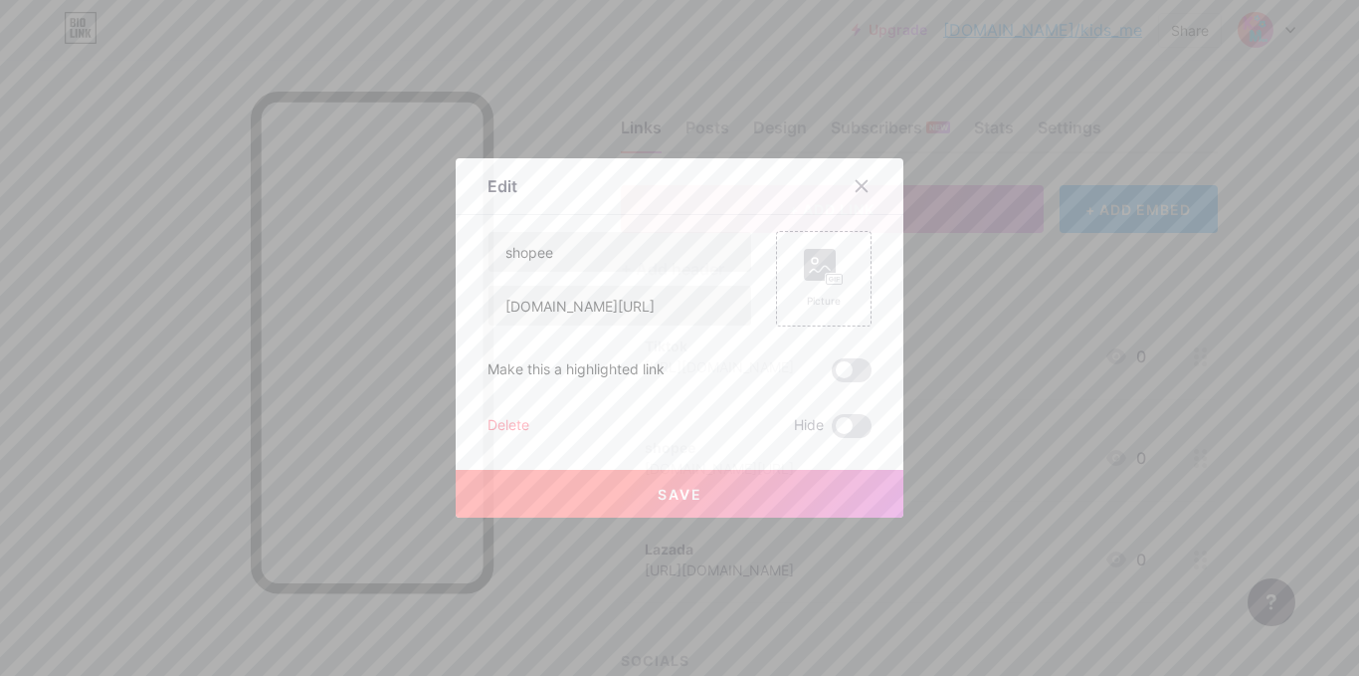
click at [842, 369] on span at bounding box center [852, 370] width 40 height 24
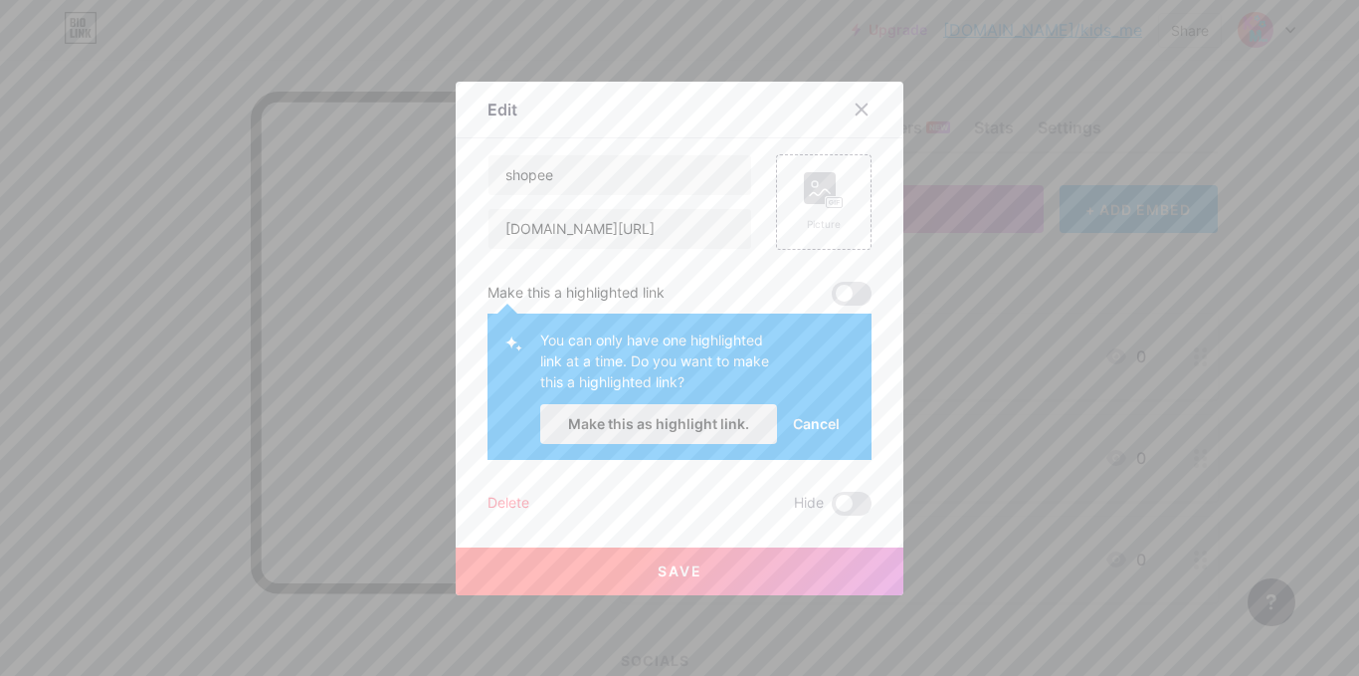
click at [715, 422] on span "Make this as highlight link." at bounding box center [658, 423] width 181 height 17
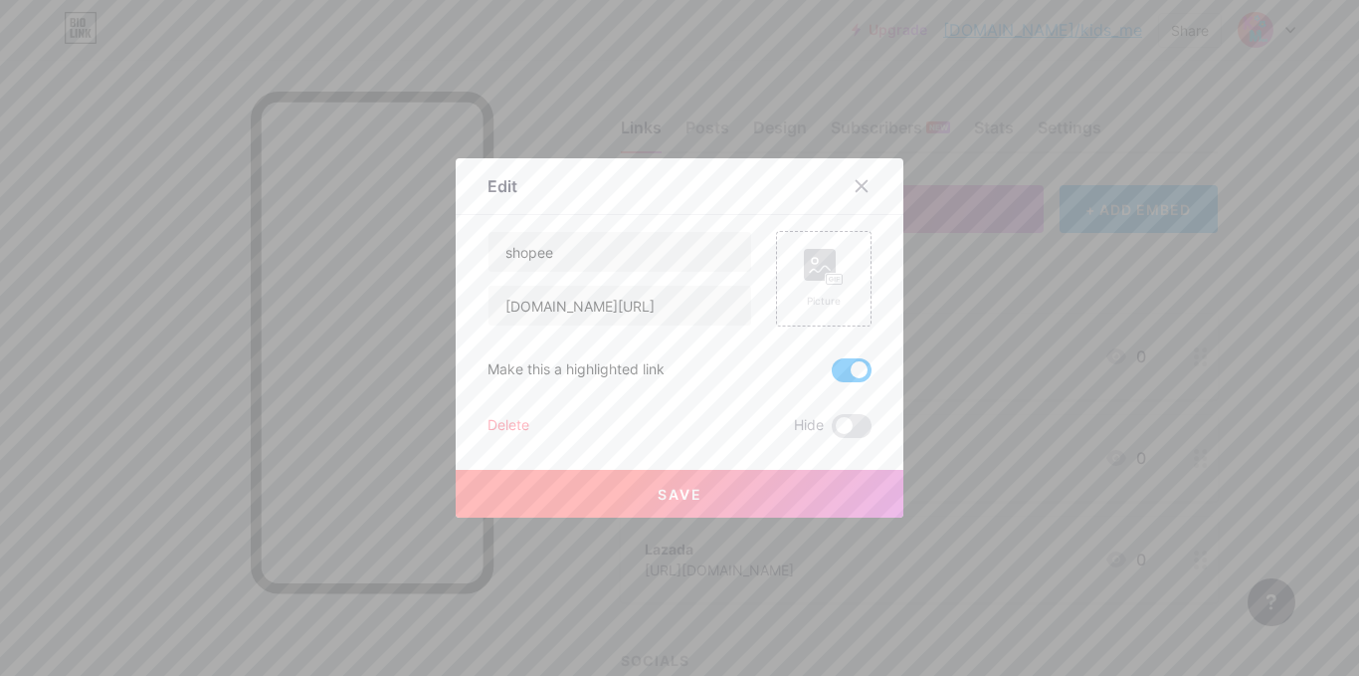
click at [713, 490] on button "Save" at bounding box center [680, 494] width 448 height 48
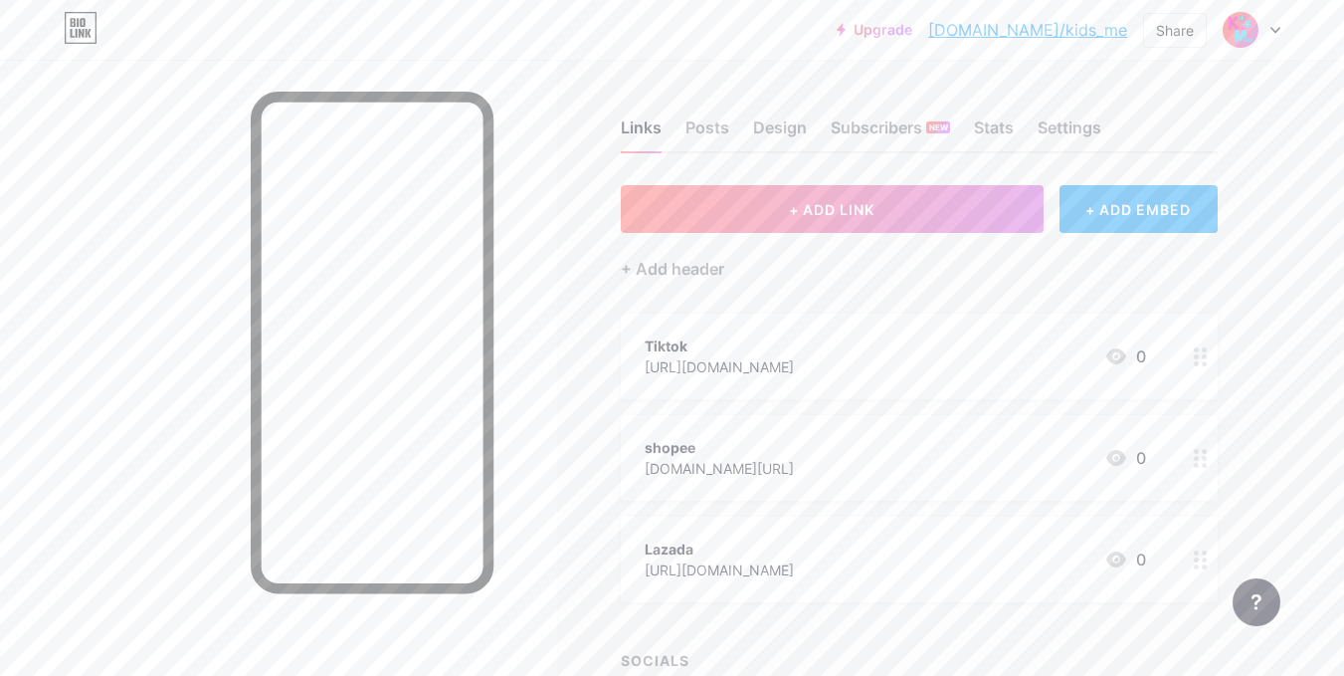
click at [1040, 30] on link "[DOMAIN_NAME]/kids_me" at bounding box center [1027, 30] width 199 height 24
click at [1203, 369] on div at bounding box center [1201, 356] width 34 height 86
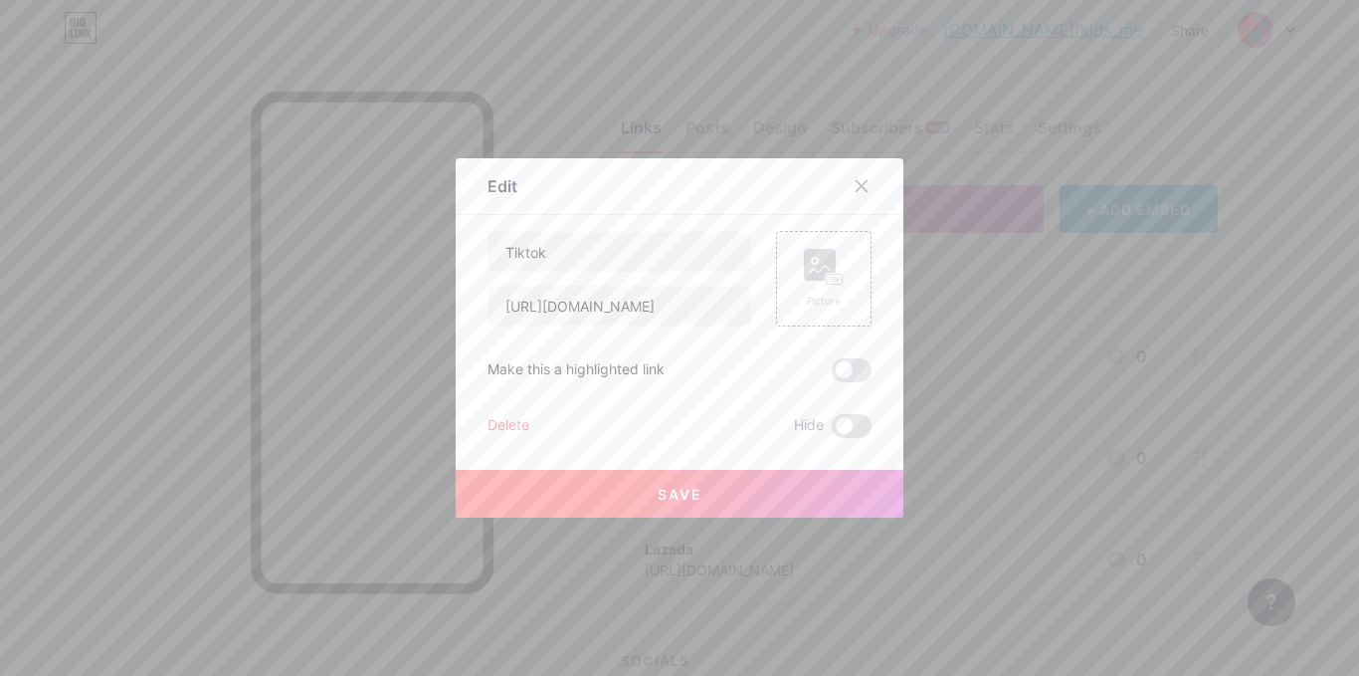
click at [847, 378] on span at bounding box center [852, 370] width 40 height 24
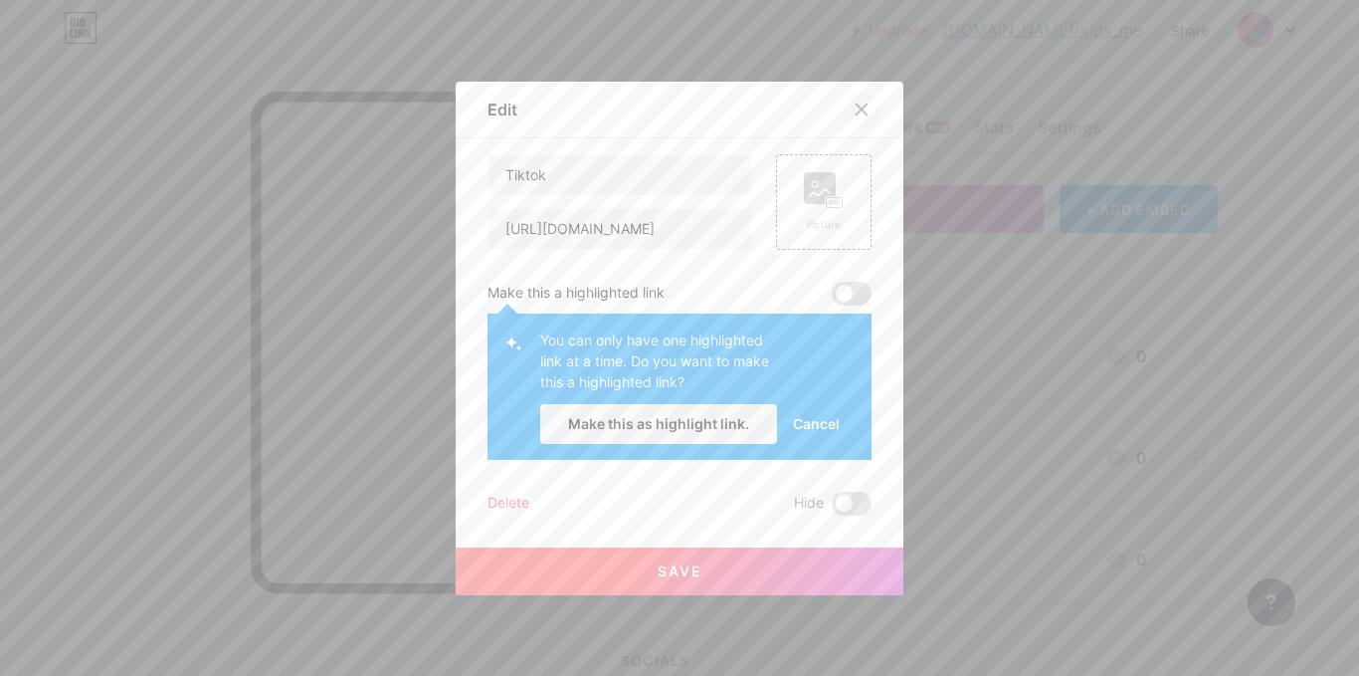
click at [854, 109] on icon at bounding box center [862, 109] width 16 height 16
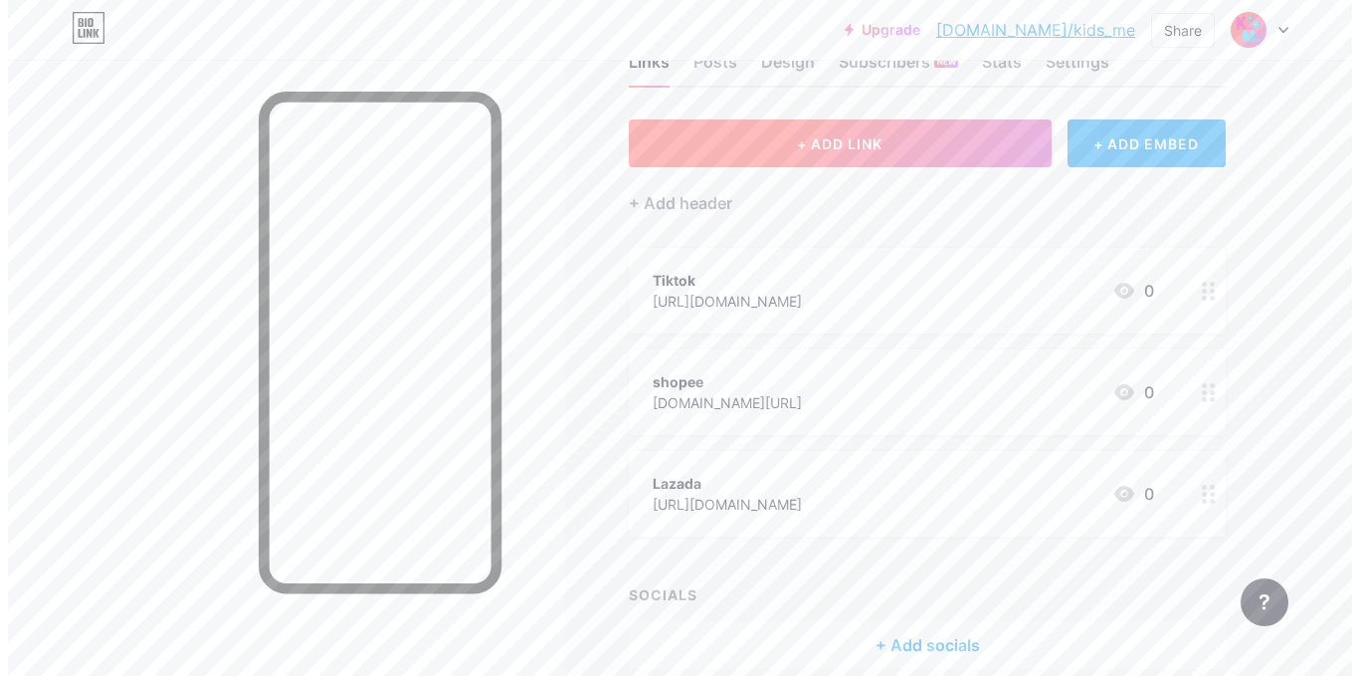
scroll to position [99, 0]
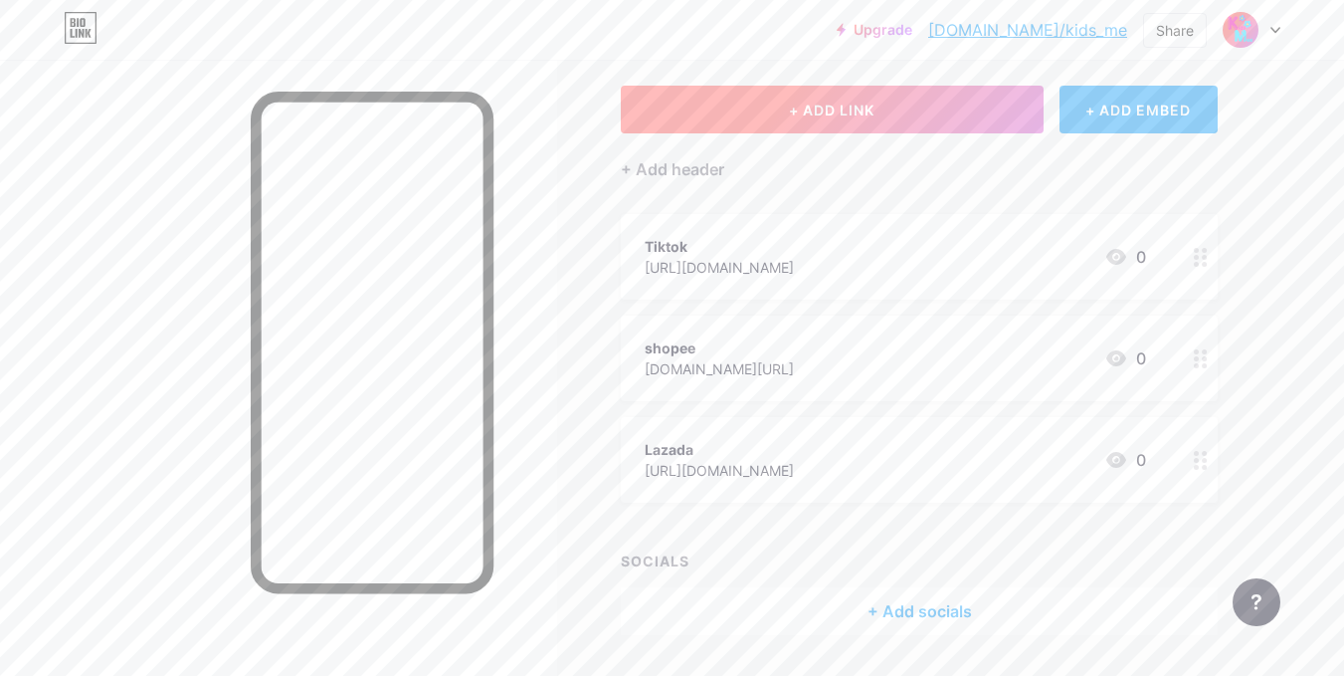
click at [837, 121] on button "+ ADD LINK" at bounding box center [832, 110] width 423 height 48
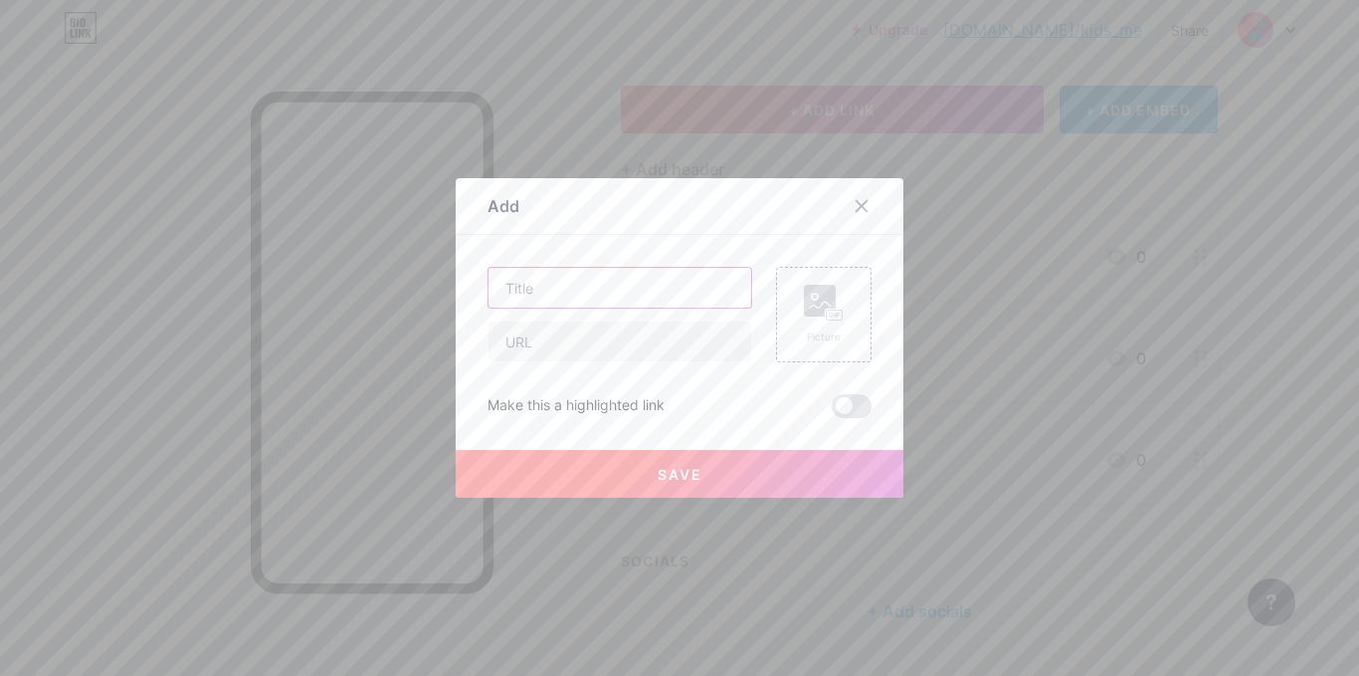
click at [586, 292] on input "text" at bounding box center [620, 288] width 263 height 40
type input "Tiktokshop"
click at [580, 330] on input "text" at bounding box center [620, 341] width 263 height 40
paste input "[URL][DOMAIN_NAME]"
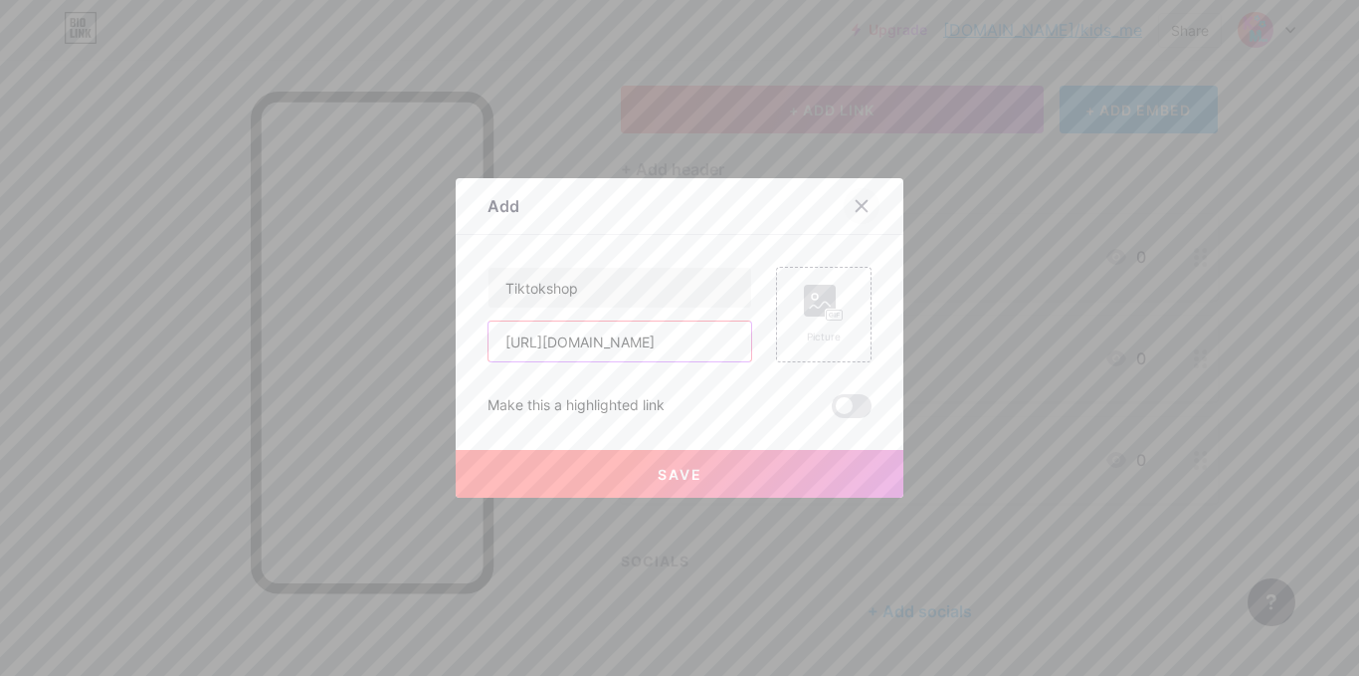
type input "[URL][DOMAIN_NAME]"
click at [854, 206] on icon at bounding box center [862, 206] width 16 height 16
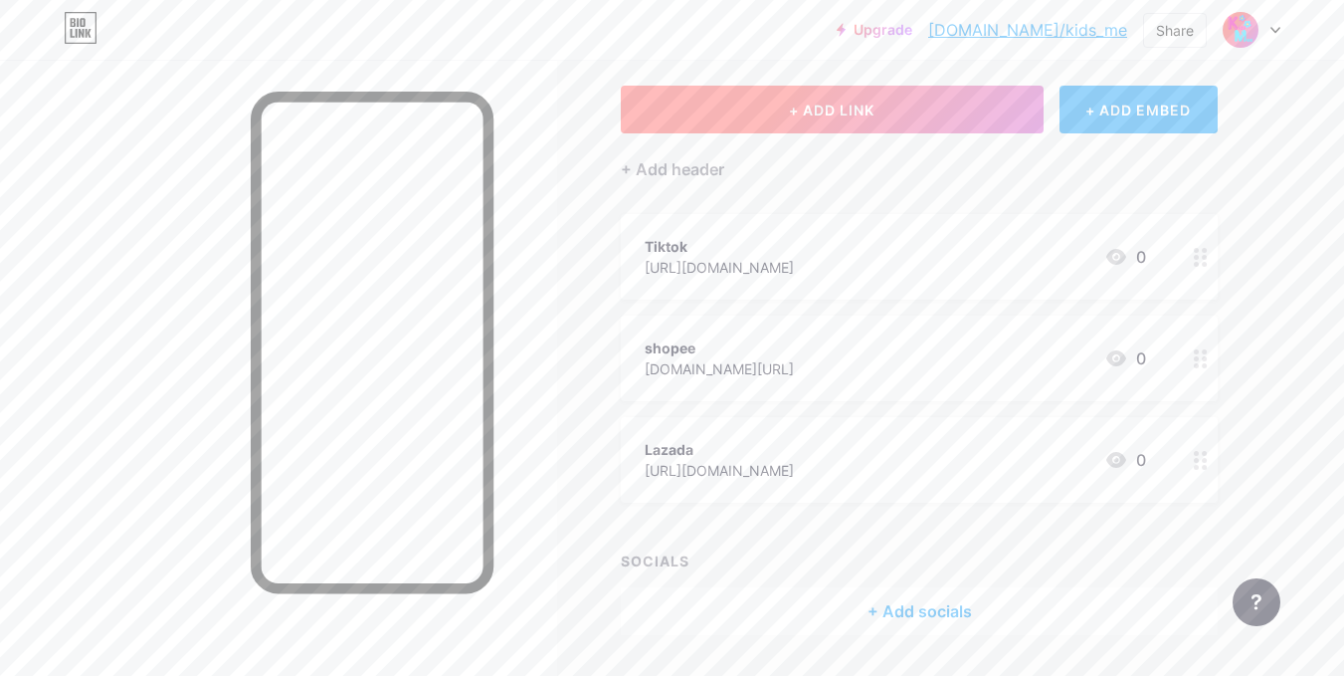
click at [840, 101] on span "+ ADD LINK" at bounding box center [832, 109] width 86 height 17
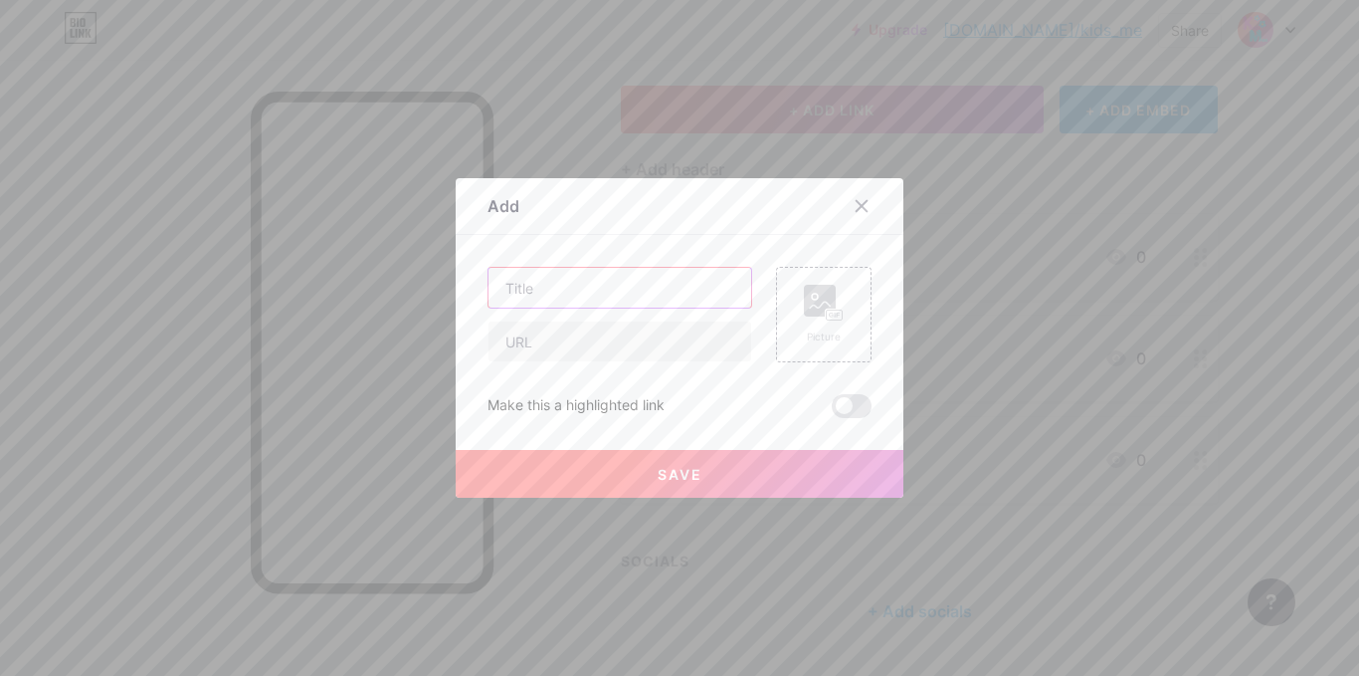
click at [596, 296] on input "text" at bounding box center [620, 288] width 263 height 40
type input "Tiktokshop"
click at [563, 344] on input "text" at bounding box center [620, 341] width 263 height 40
paste input "[URL][DOMAIN_NAME]"
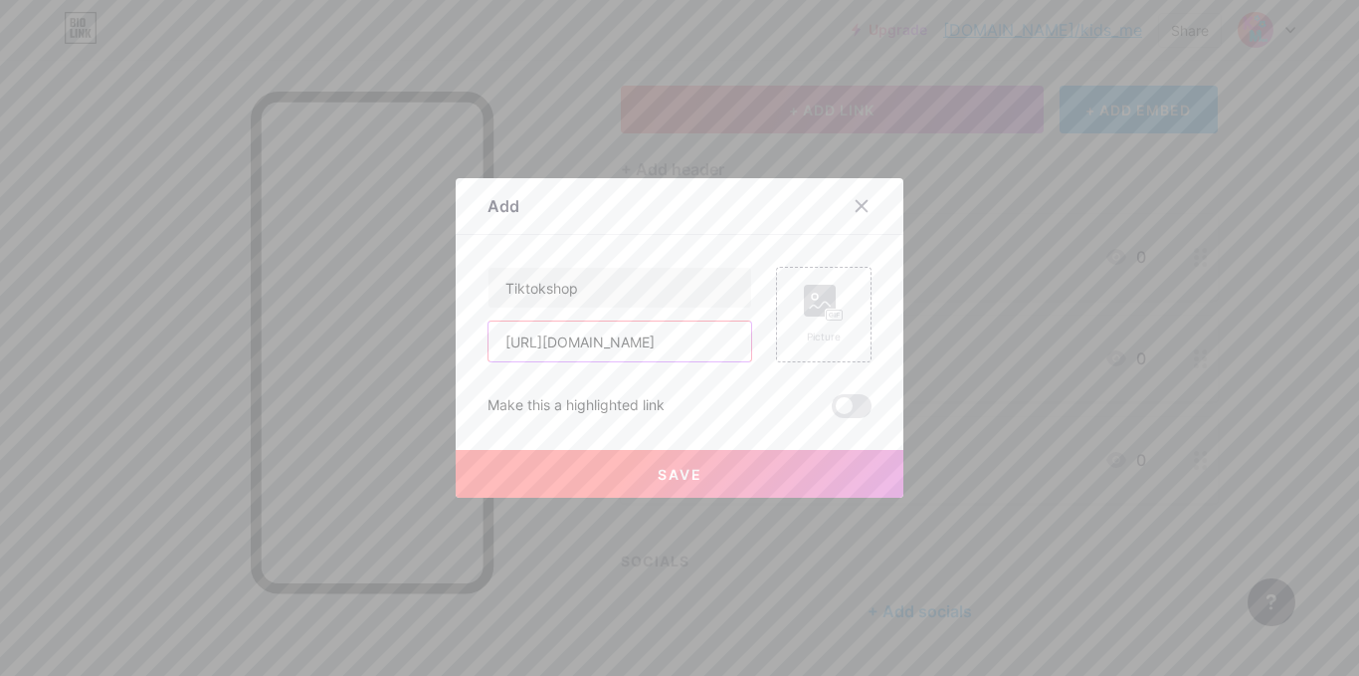
type input "[URL][DOMAIN_NAME]"
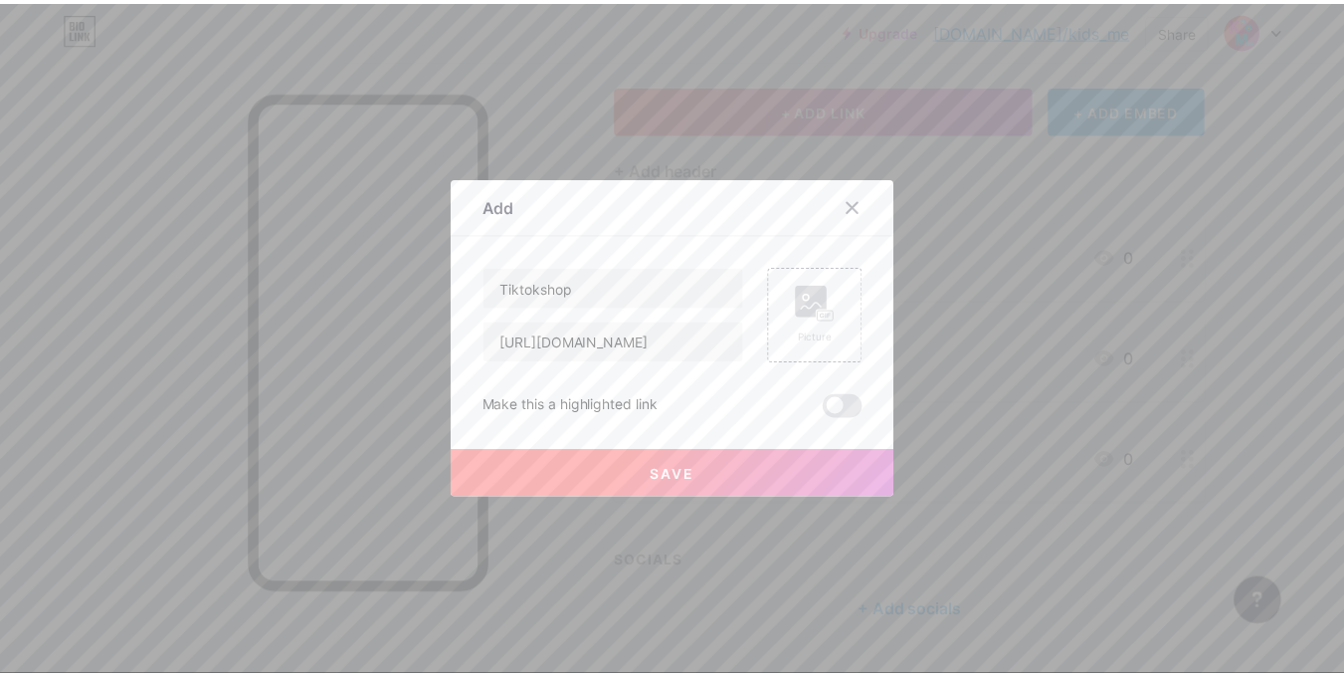
scroll to position [0, 0]
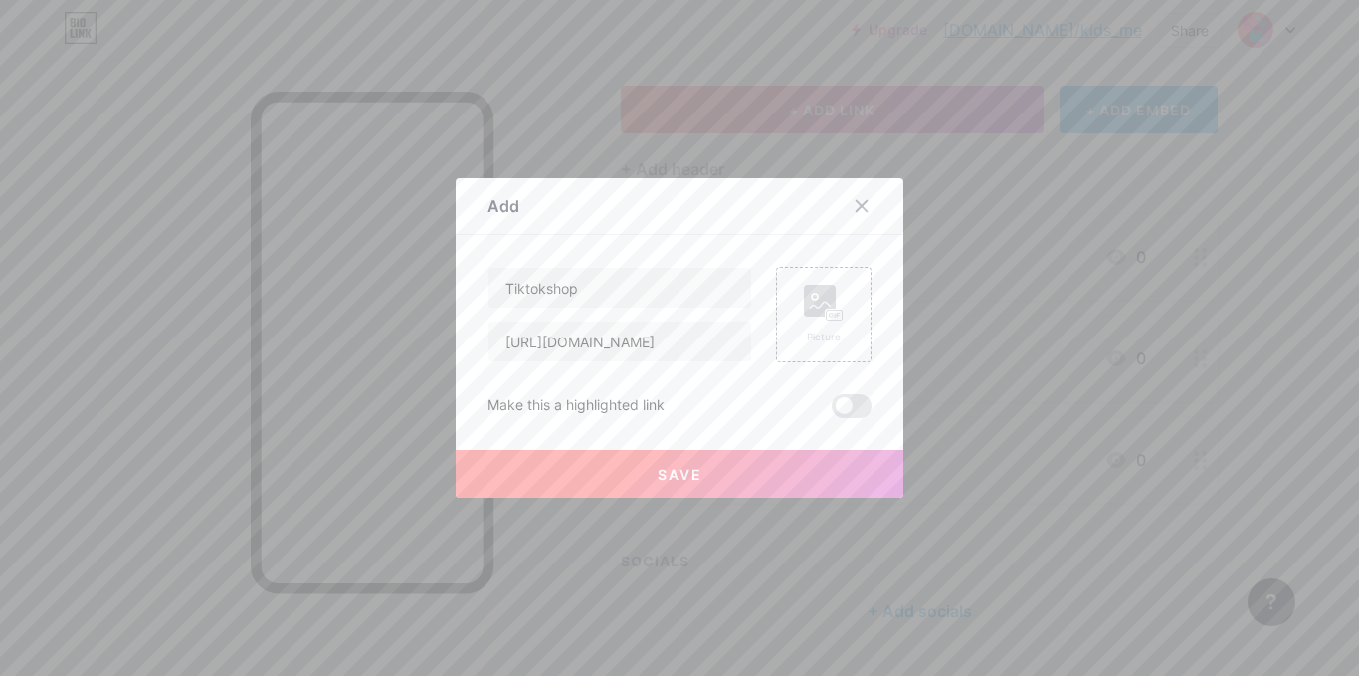
click at [667, 484] on button "Save" at bounding box center [680, 474] width 448 height 48
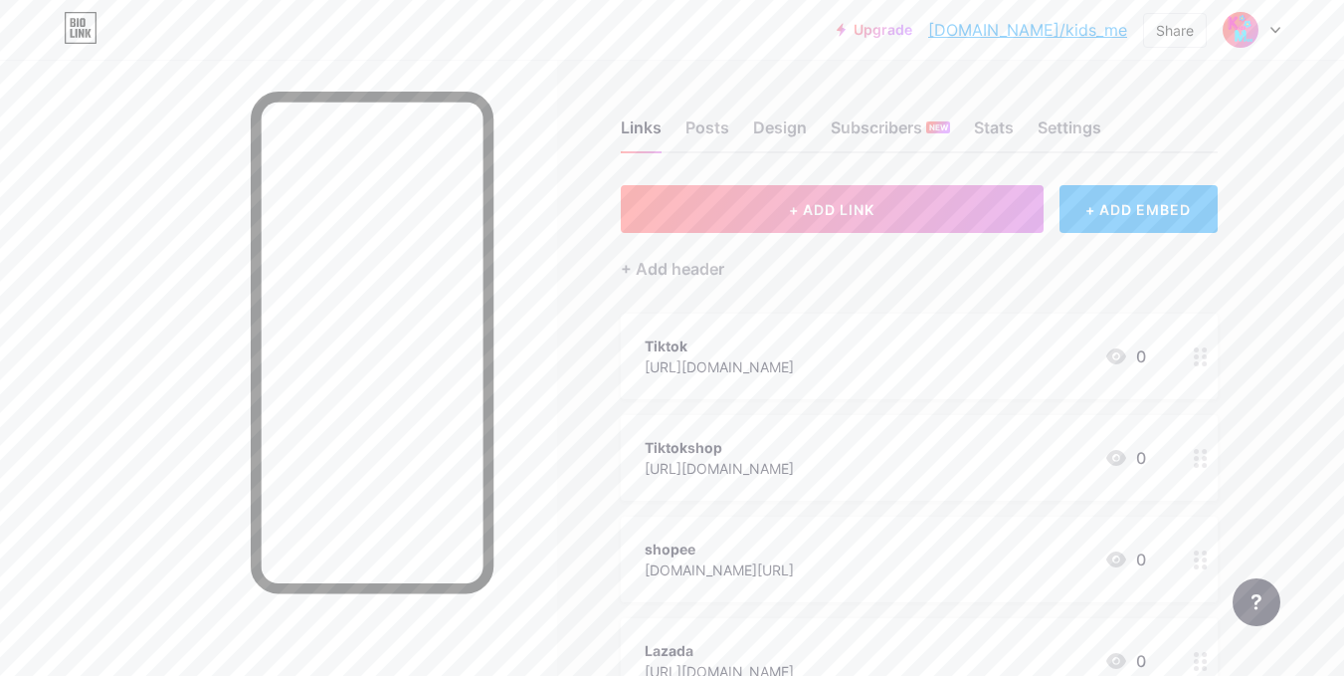
click at [1053, 34] on link "[DOMAIN_NAME]/kids_me" at bounding box center [1027, 30] width 199 height 24
click at [1192, 357] on div at bounding box center [1201, 356] width 34 height 86
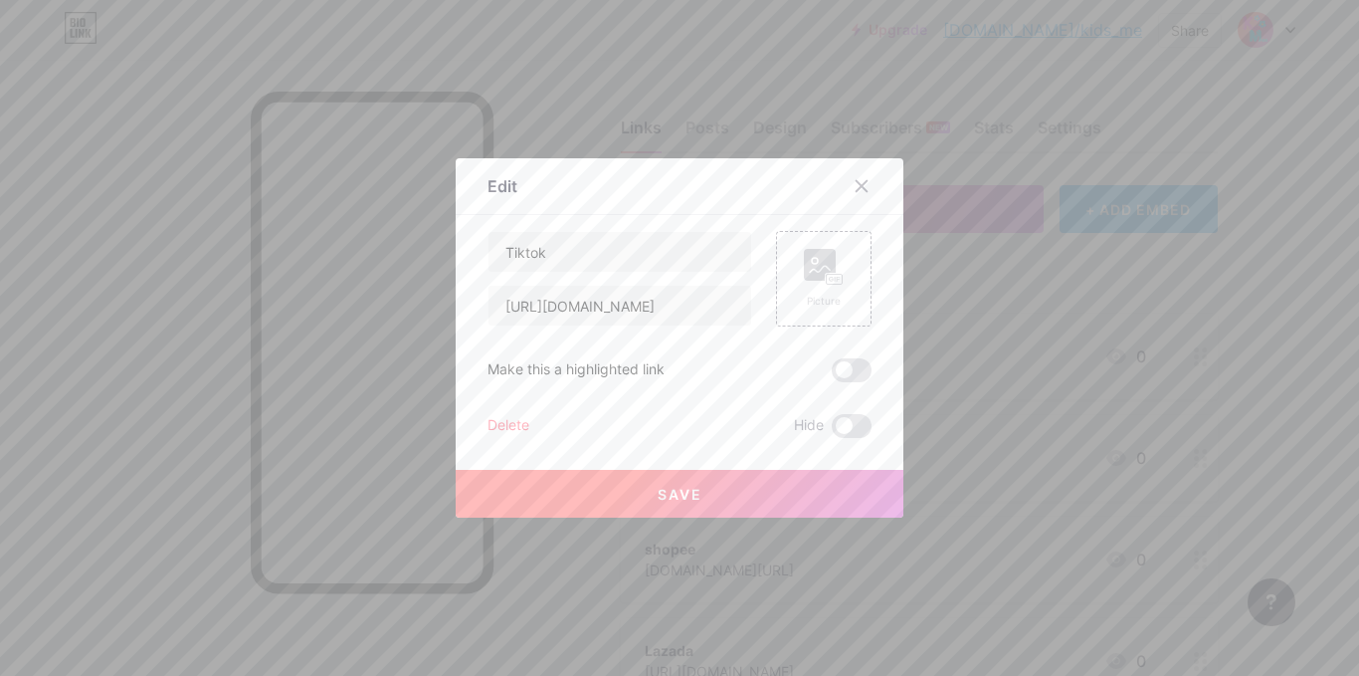
click at [848, 371] on span at bounding box center [852, 370] width 40 height 24
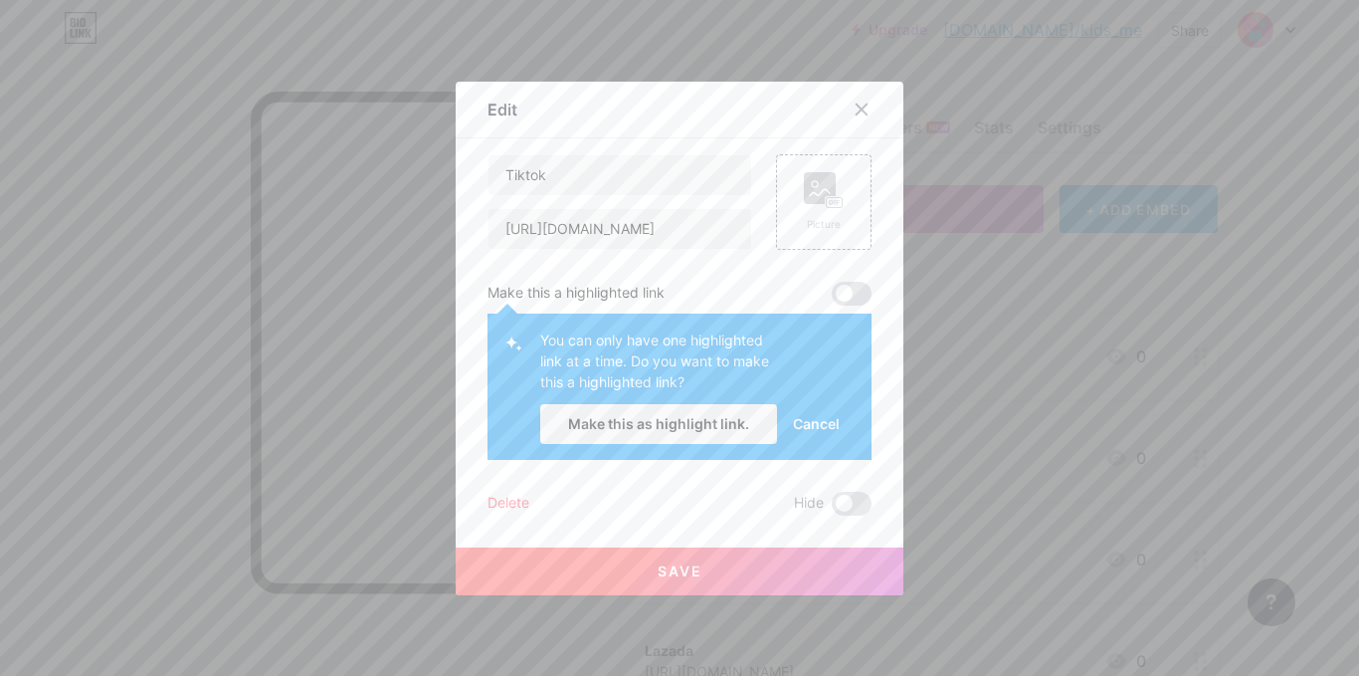
click at [696, 574] on button "Save" at bounding box center [680, 571] width 448 height 48
